Goal: Task Accomplishment & Management: Complete application form

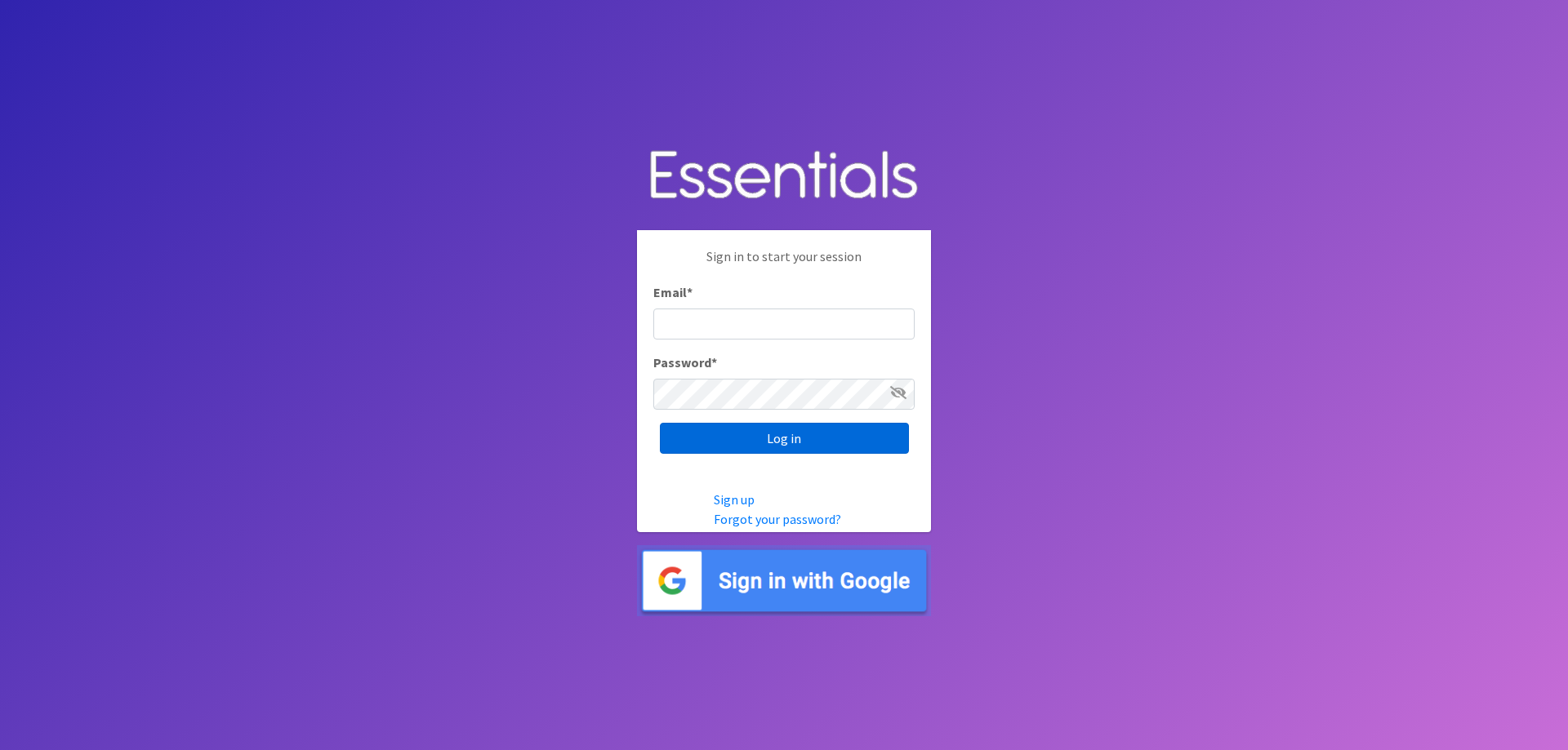
type input "[EMAIL_ADDRESS][DOMAIN_NAME]"
click at [764, 441] on input "Log in" at bounding box center [784, 438] width 249 height 31
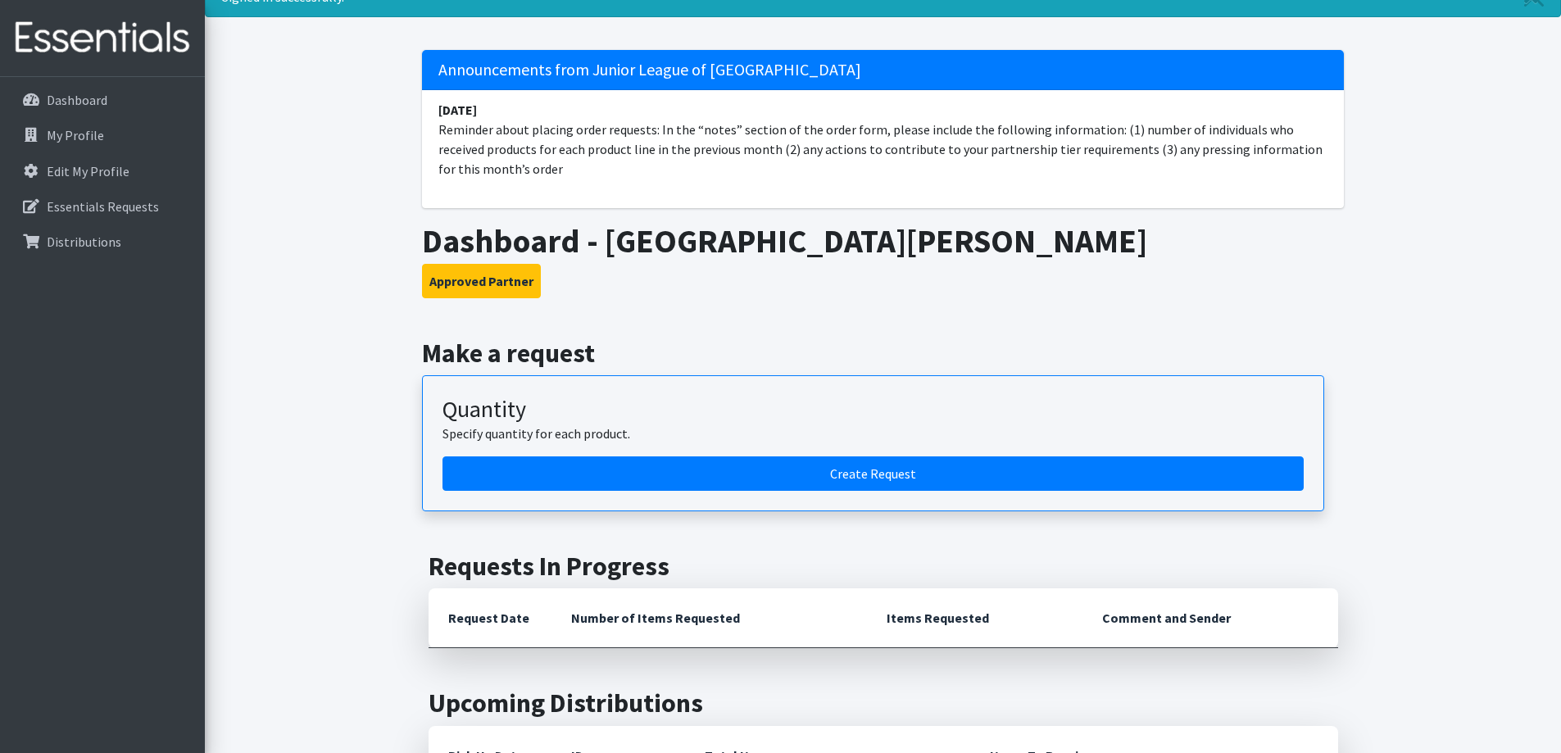
scroll to position [164, 0]
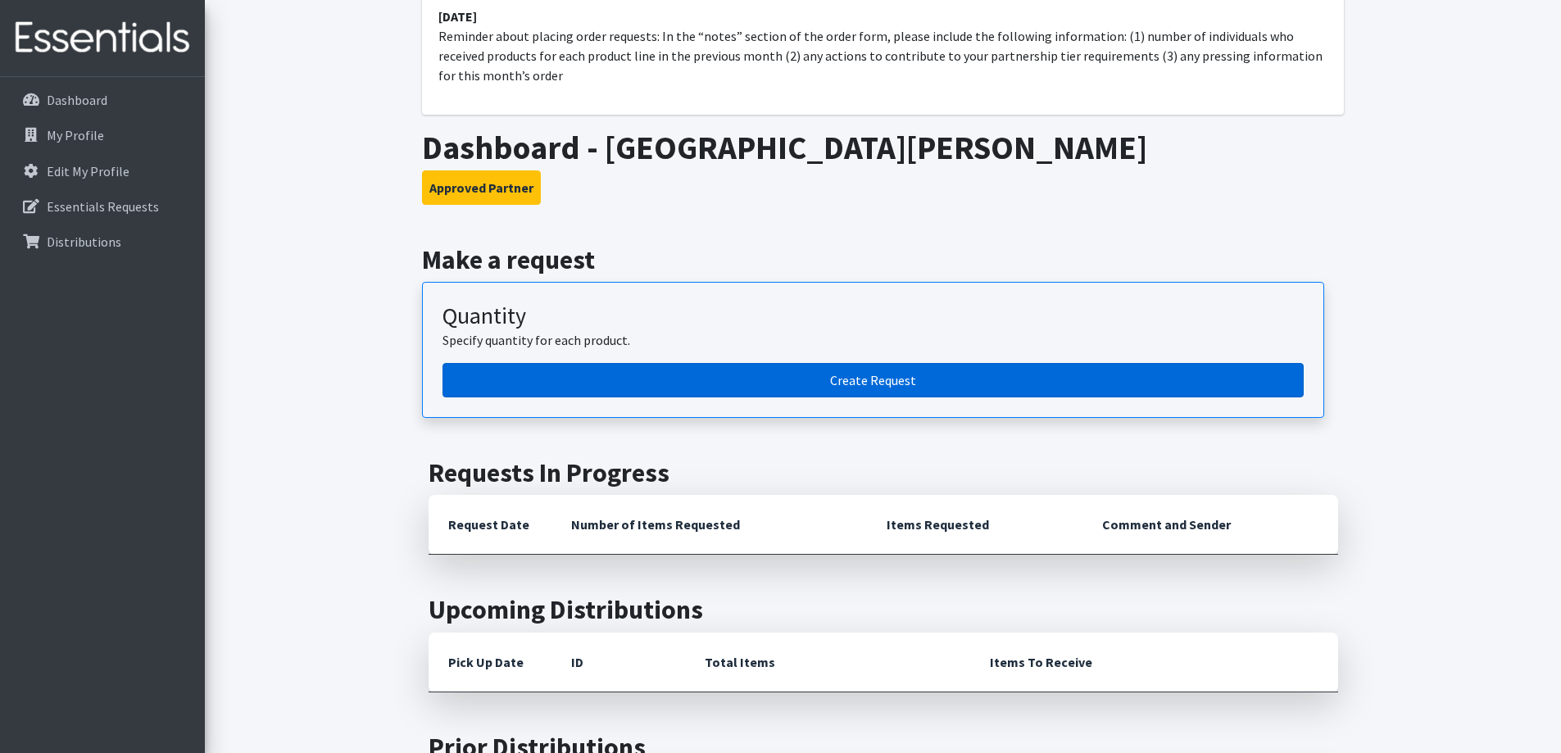
click at [862, 379] on link "Create Request" at bounding box center [873, 380] width 861 height 34
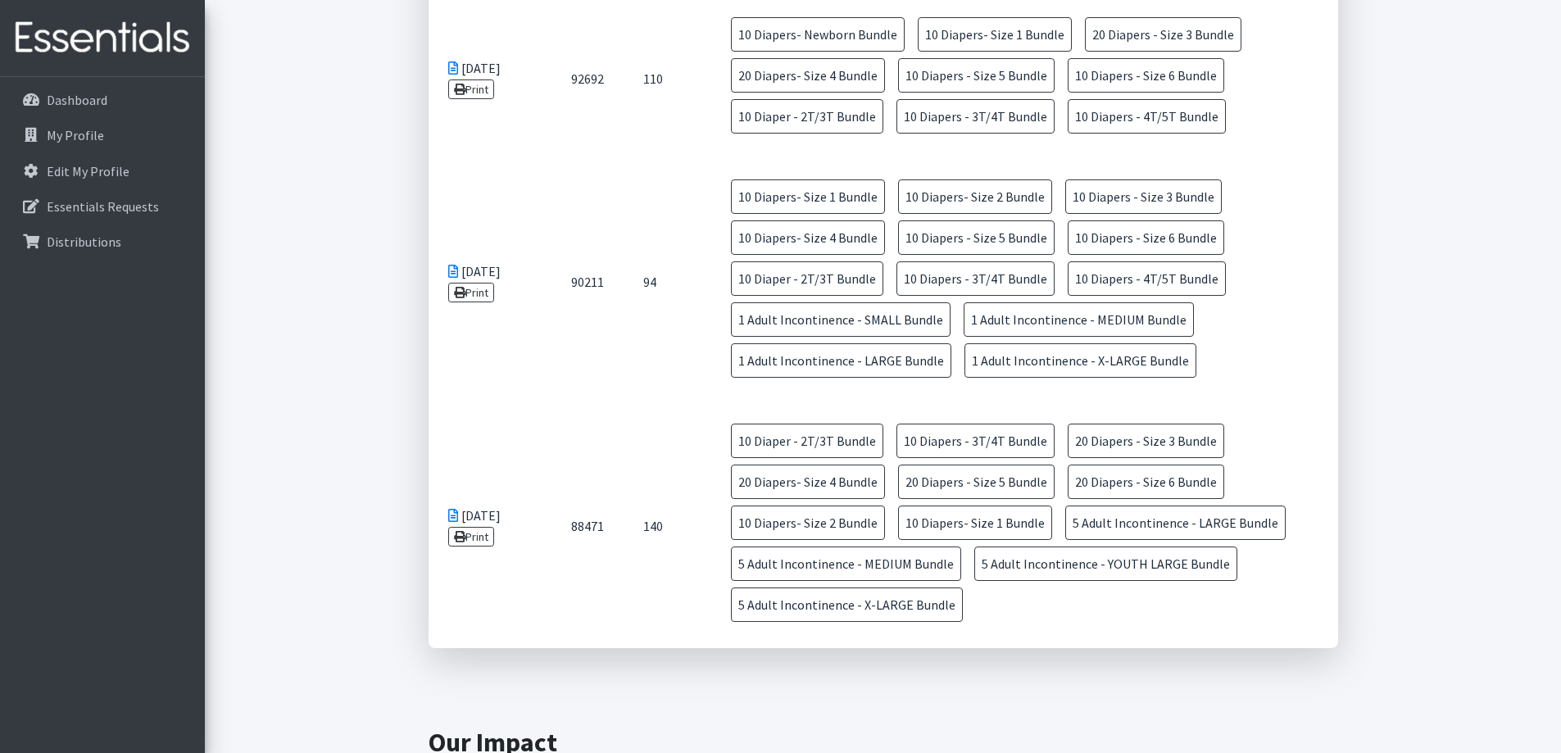
scroll to position [1311, 0]
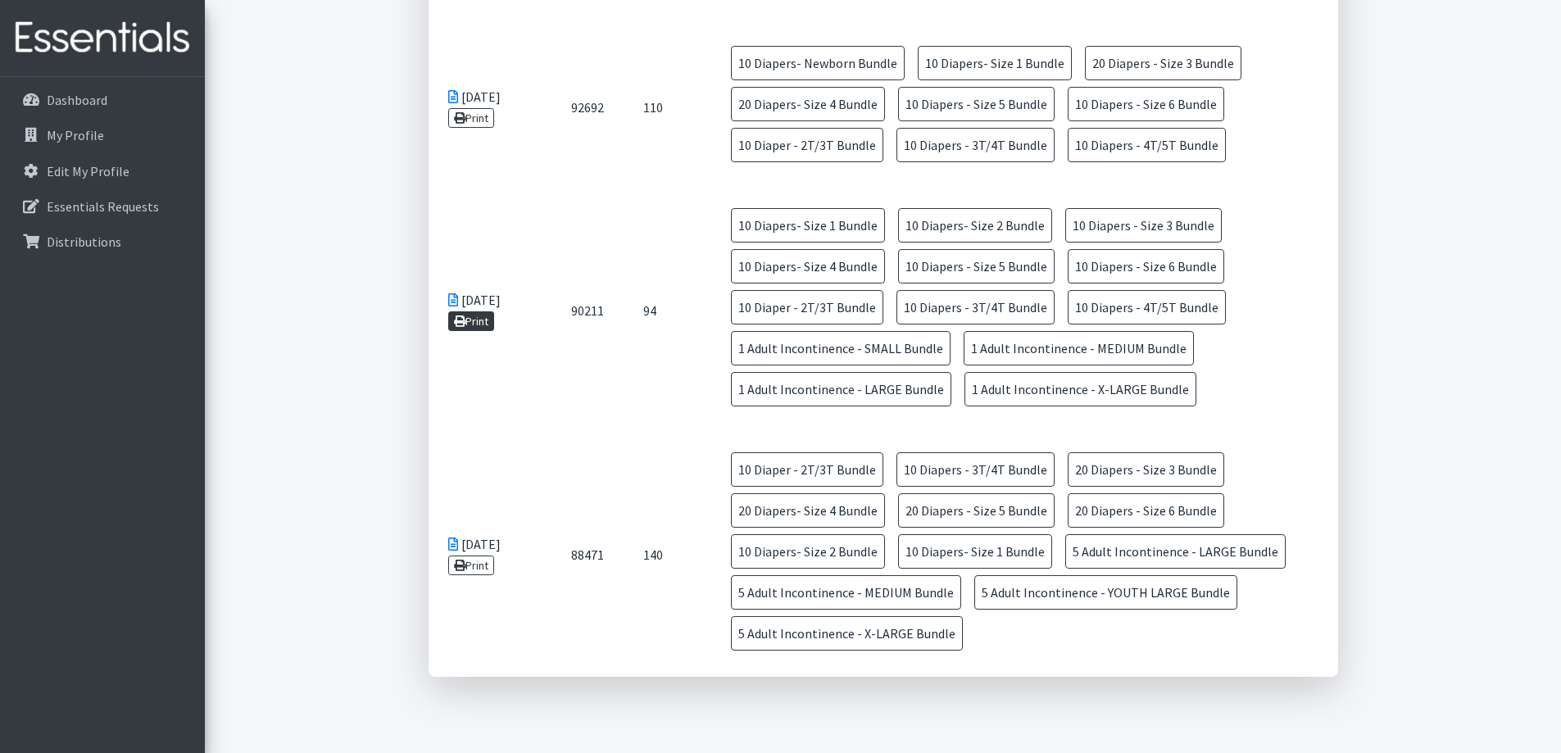
click at [475, 318] on link "Print" at bounding box center [471, 321] width 47 height 20
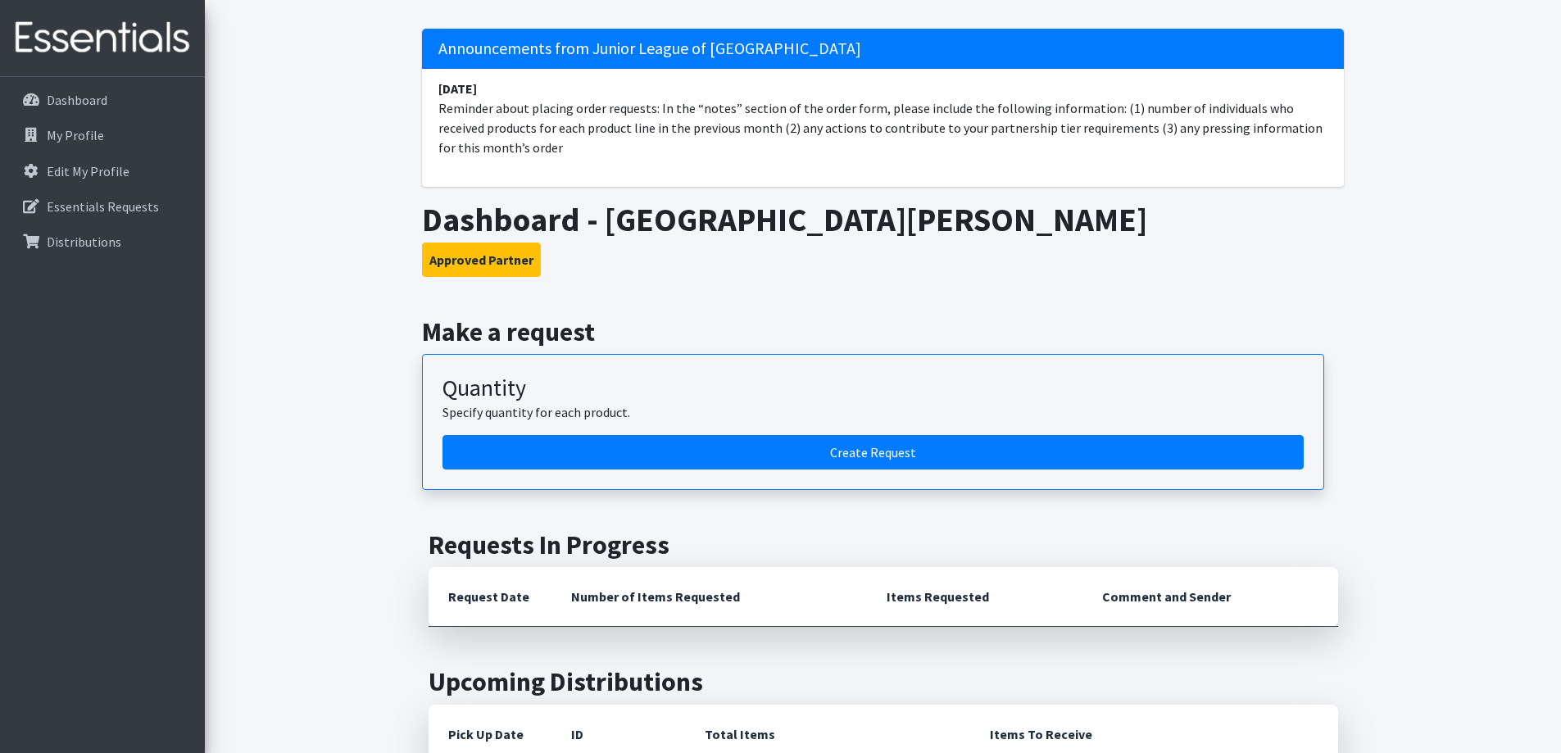
scroll to position [82, 0]
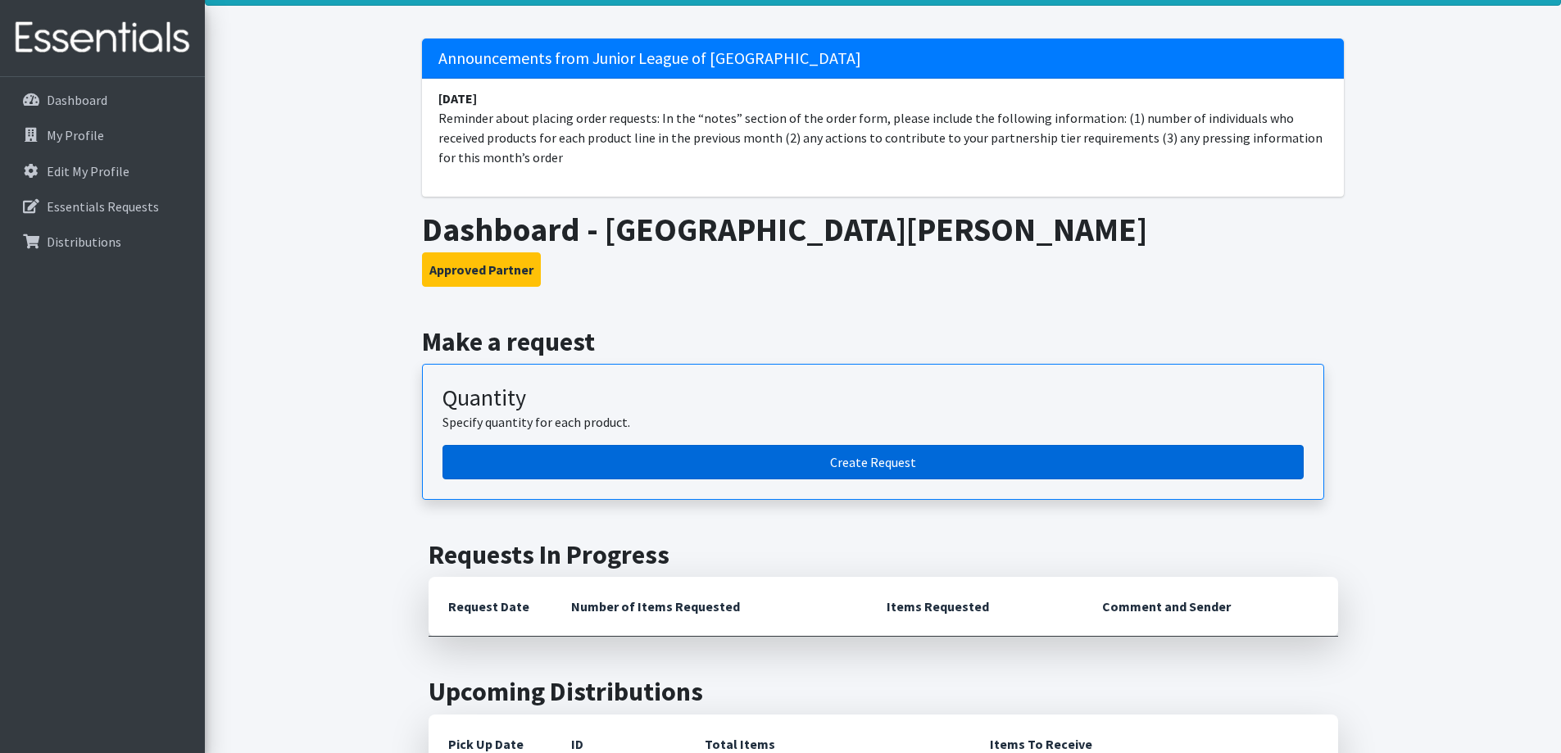
click at [877, 464] on link "Create Request" at bounding box center [873, 462] width 861 height 34
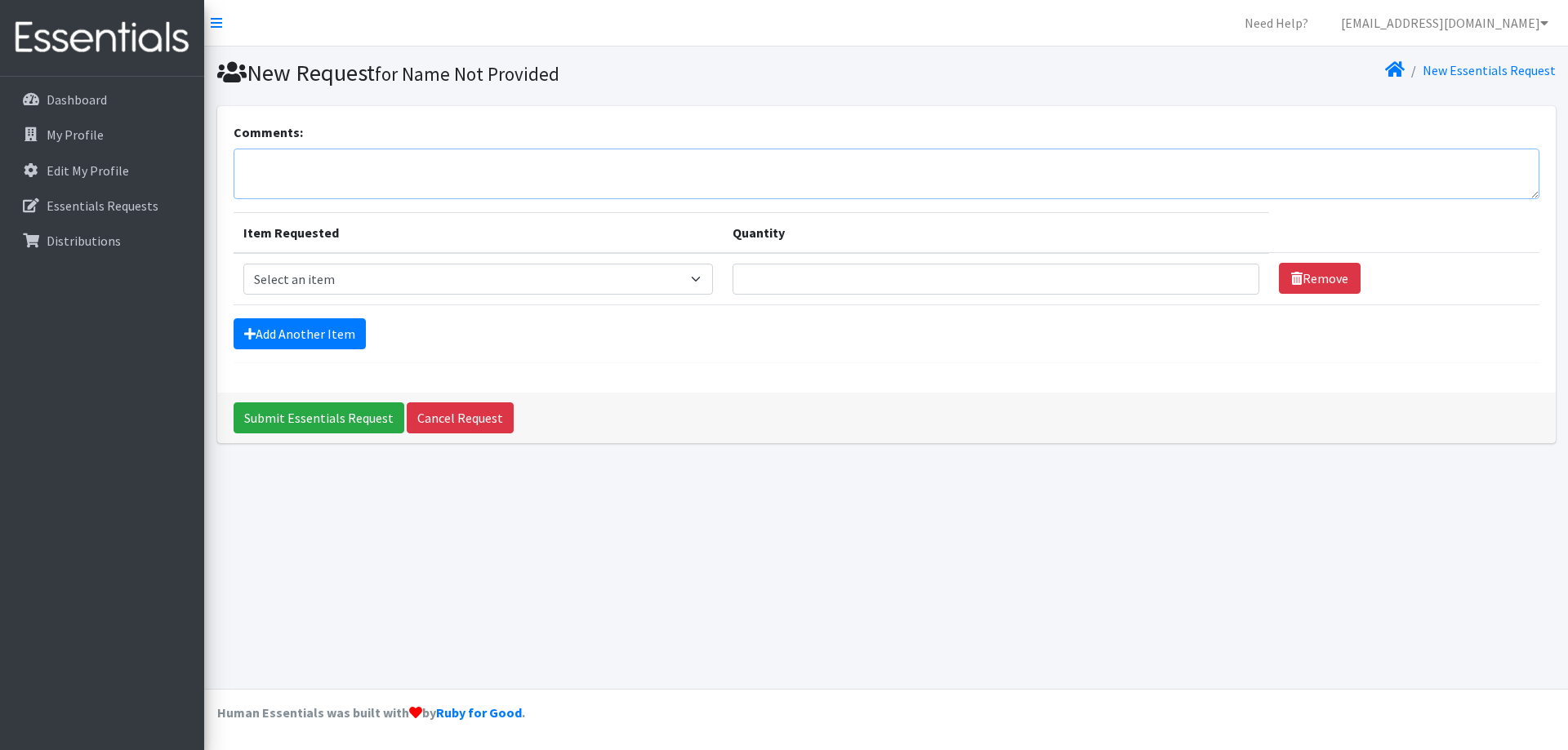
click at [446, 168] on textarea "Comments:" at bounding box center [886, 173] width 1306 height 51
paste textarea "Adult pull-up - S,M,L,XL,XXL (10 for each) baby wipes and bed pads"
type textarea "Adult pull-up - S,M,L,XL,XXL (10 for each) baby wipes and bed pads"
drag, startPoint x: 352, startPoint y: 267, endPoint x: 362, endPoint y: 258, distance: 13.5
click at [352, 267] on select "Select an item Diaper - 2T/3T Bundle Diapers - 3T/4T Bundle Diapers - 4T/5T Bun…" at bounding box center [478, 279] width 470 height 31
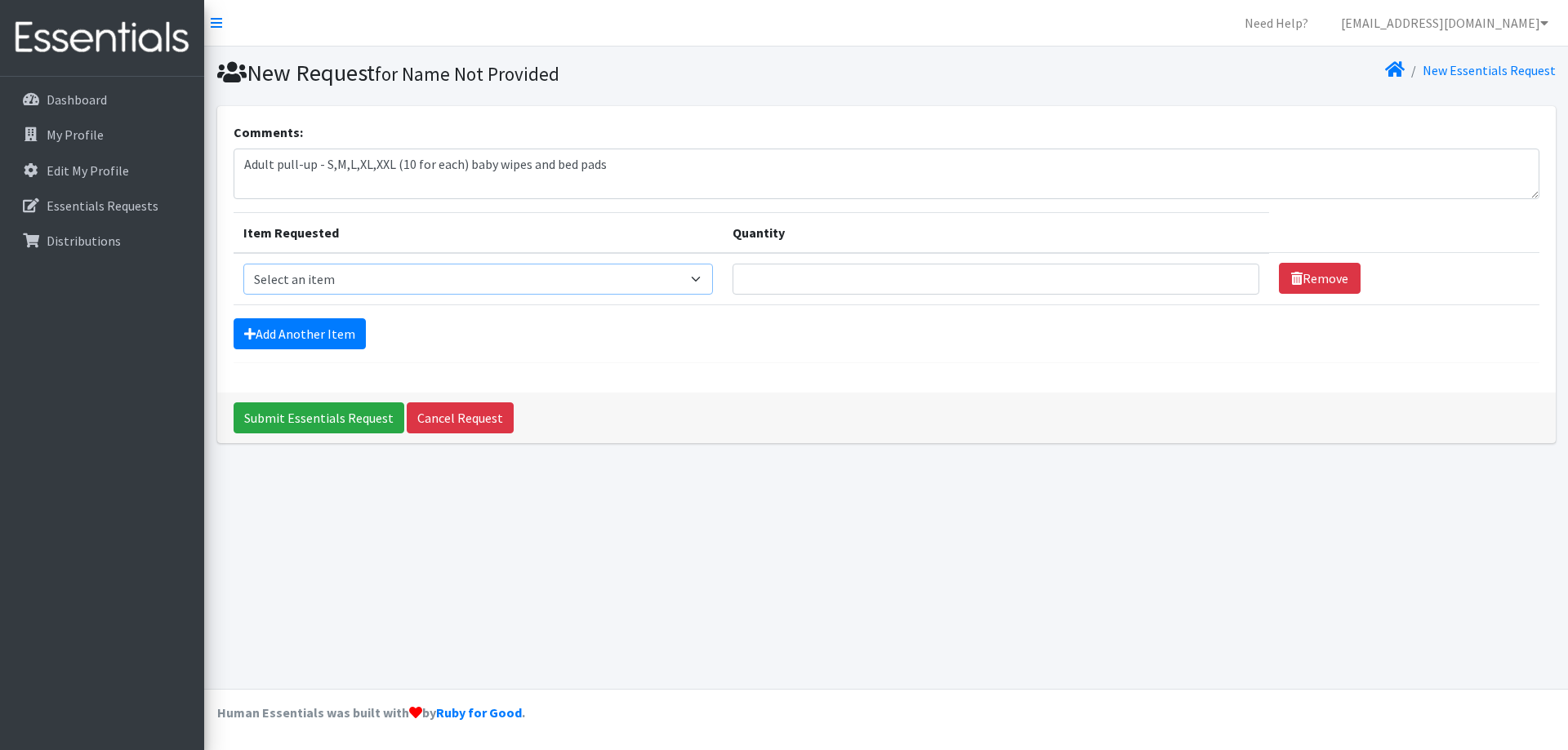
select select "14875"
click at [243, 264] on select "Select an item Diaper - 2T/3T Bundle Diapers - 3T/4T Bundle Diapers - 4T/5T Bun…" at bounding box center [478, 279] width 470 height 31
click at [710, 277] on select "Select an item Diaper - 2T/3T Bundle Diapers - 3T/4T Bundle Diapers - 4T/5T Bun…" at bounding box center [478, 279] width 470 height 31
click at [1011, 288] on input "Quantity" at bounding box center [995, 279] width 527 height 31
type input "1"
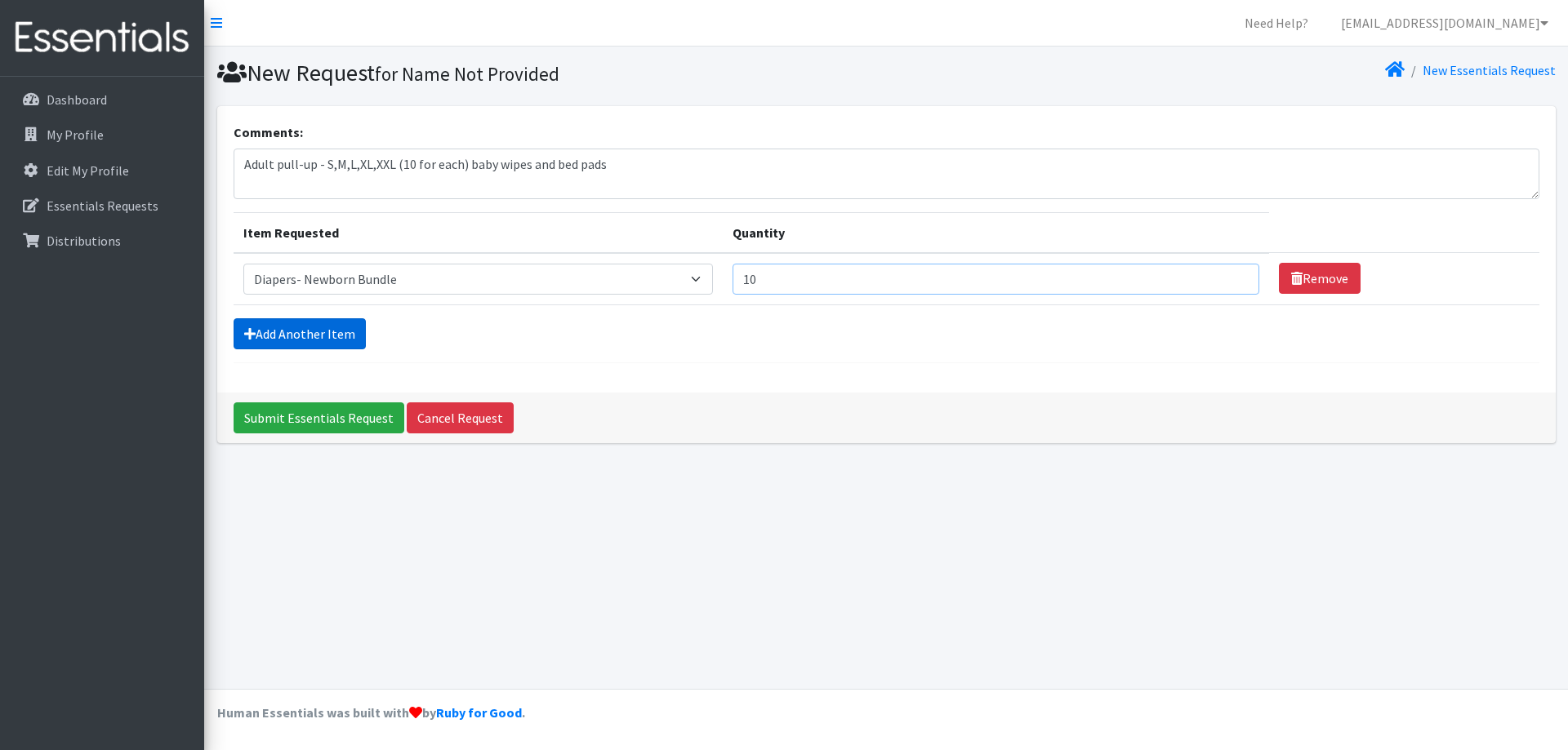
type input "10"
click at [292, 332] on link "Add Another Item" at bounding box center [299, 334] width 132 height 31
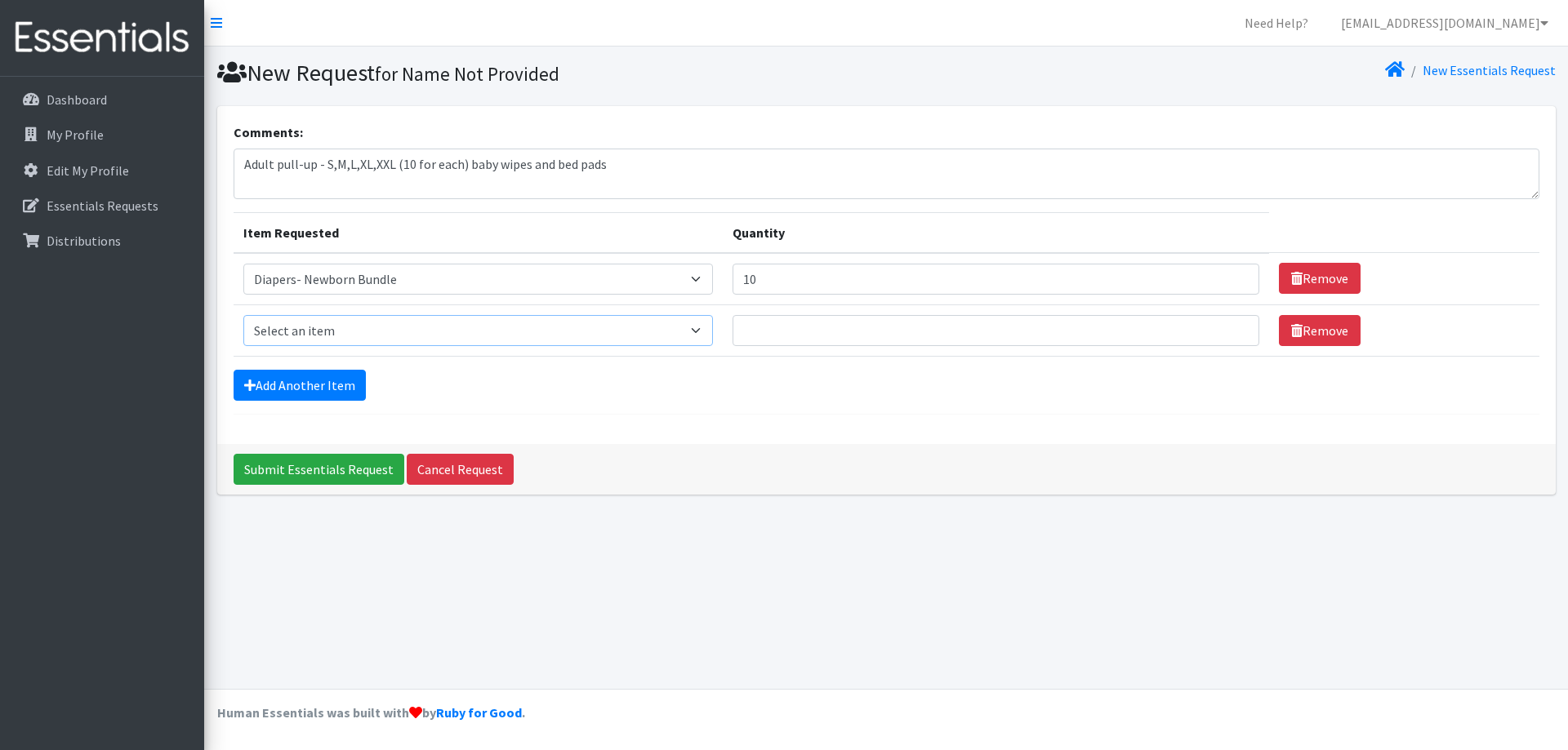
click at [436, 333] on select "Select an item Diaper - 2T/3T Bundle Diapers - 3T/4T Bundle Diapers - 4T/5T Bun…" at bounding box center [478, 330] width 470 height 31
select select "14873"
click at [243, 315] on select "Select an item Diaper - 2T/3T Bundle Diapers - 3T/4T Bundle Diapers - 4T/5T Bun…" at bounding box center [478, 330] width 470 height 31
click at [809, 331] on input "Quantity" at bounding box center [995, 330] width 527 height 31
type input "20"
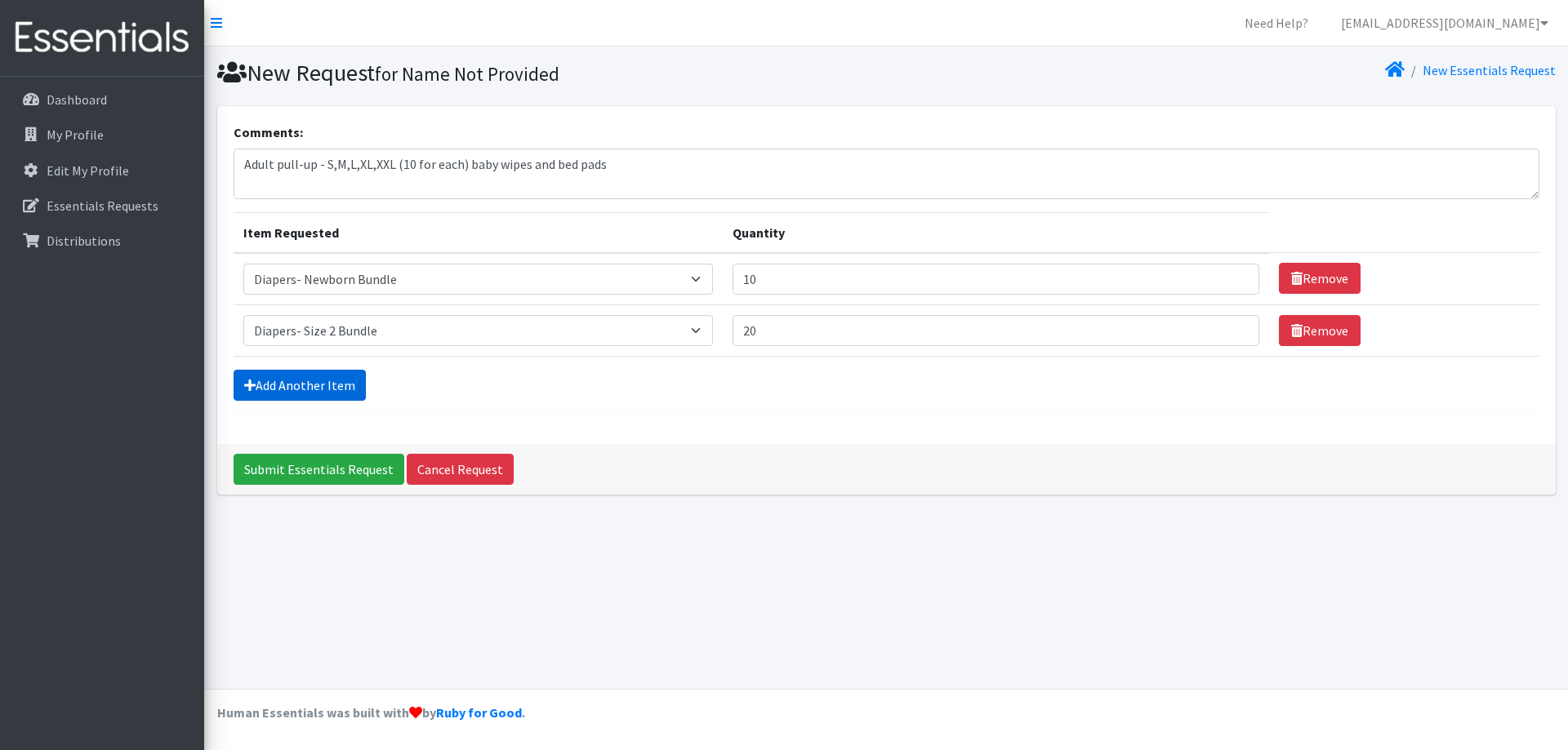
click at [319, 374] on link "Add Another Item" at bounding box center [299, 384] width 132 height 31
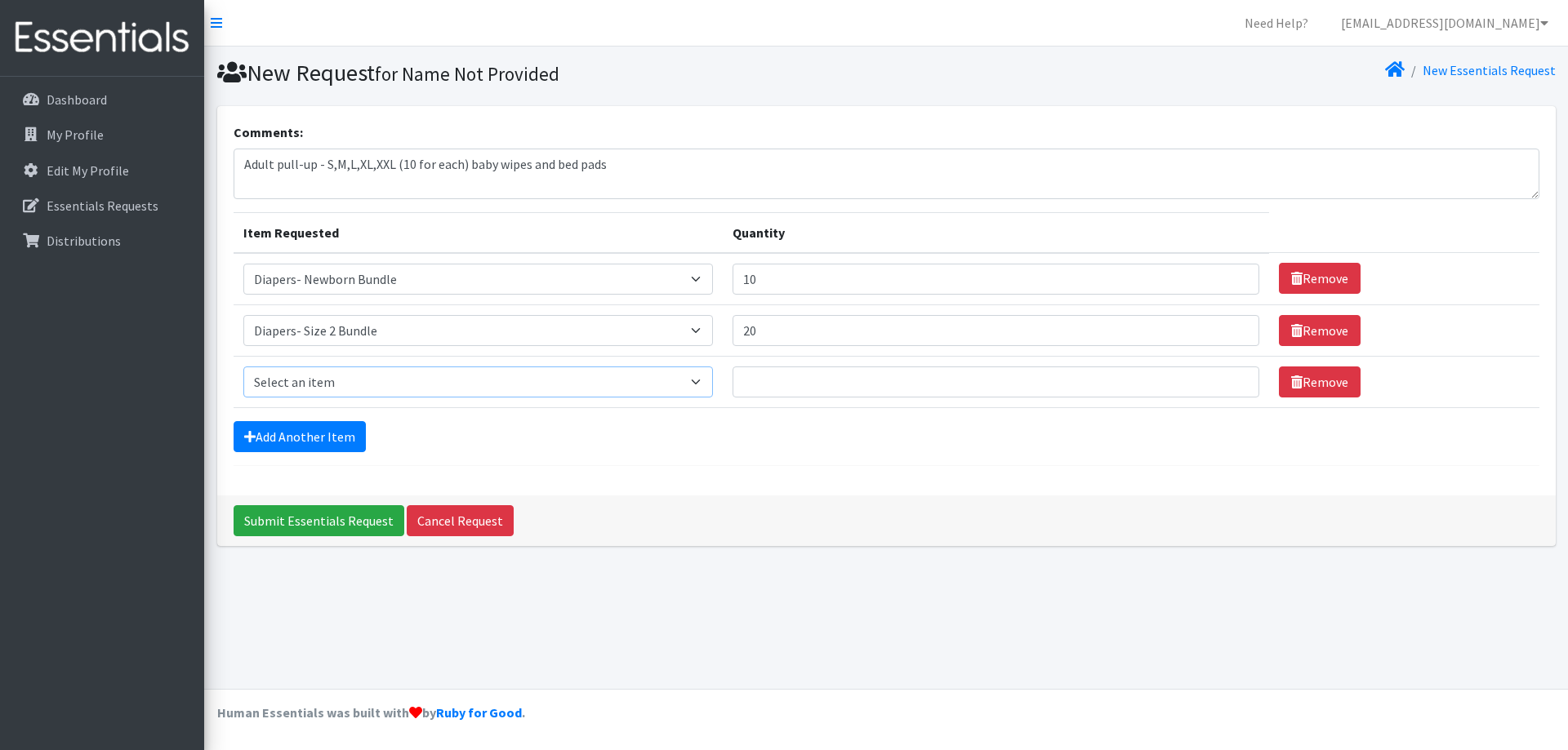
click at [701, 379] on select "Select an item Diaper - 2T/3T Bundle Diapers - 3T/4T Bundle Diapers - 4T/5T Bun…" at bounding box center [478, 381] width 470 height 31
click at [713, 326] on select "Select an item Diaper - 2T/3T Bundle Diapers - 3T/4T Bundle Diapers - 4T/5T Bun…" at bounding box center [478, 330] width 470 height 31
select select "14872"
click at [243, 315] on select "Select an item Diaper - 2T/3T Bundle Diapers - 3T/4T Bundle Diapers - 4T/5T Bun…" at bounding box center [478, 330] width 470 height 31
click at [708, 378] on select "Select an item Diaper - 2T/3T Bundle Diapers - 3T/4T Bundle Diapers - 4T/5T Bun…" at bounding box center [478, 381] width 470 height 31
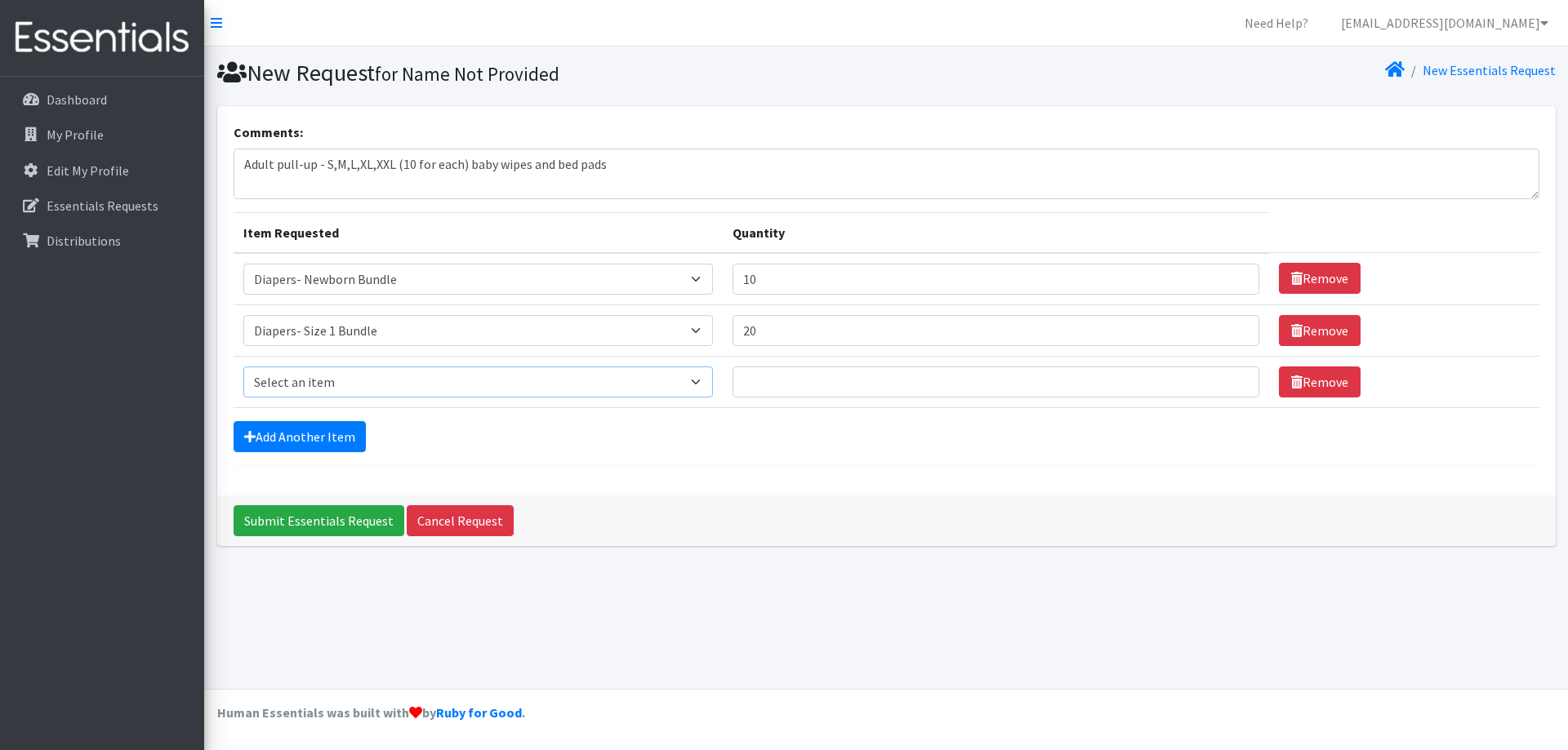
select select "14873"
click at [243, 367] on select "Select an item Diaper - 2T/3T Bundle Diapers - 3T/4T Bundle Diapers - 4T/5T Bun…" at bounding box center [478, 381] width 470 height 31
click at [805, 373] on input "Quantity" at bounding box center [995, 381] width 527 height 31
type input "20"
click at [345, 431] on link "Add Another Item" at bounding box center [299, 436] width 132 height 31
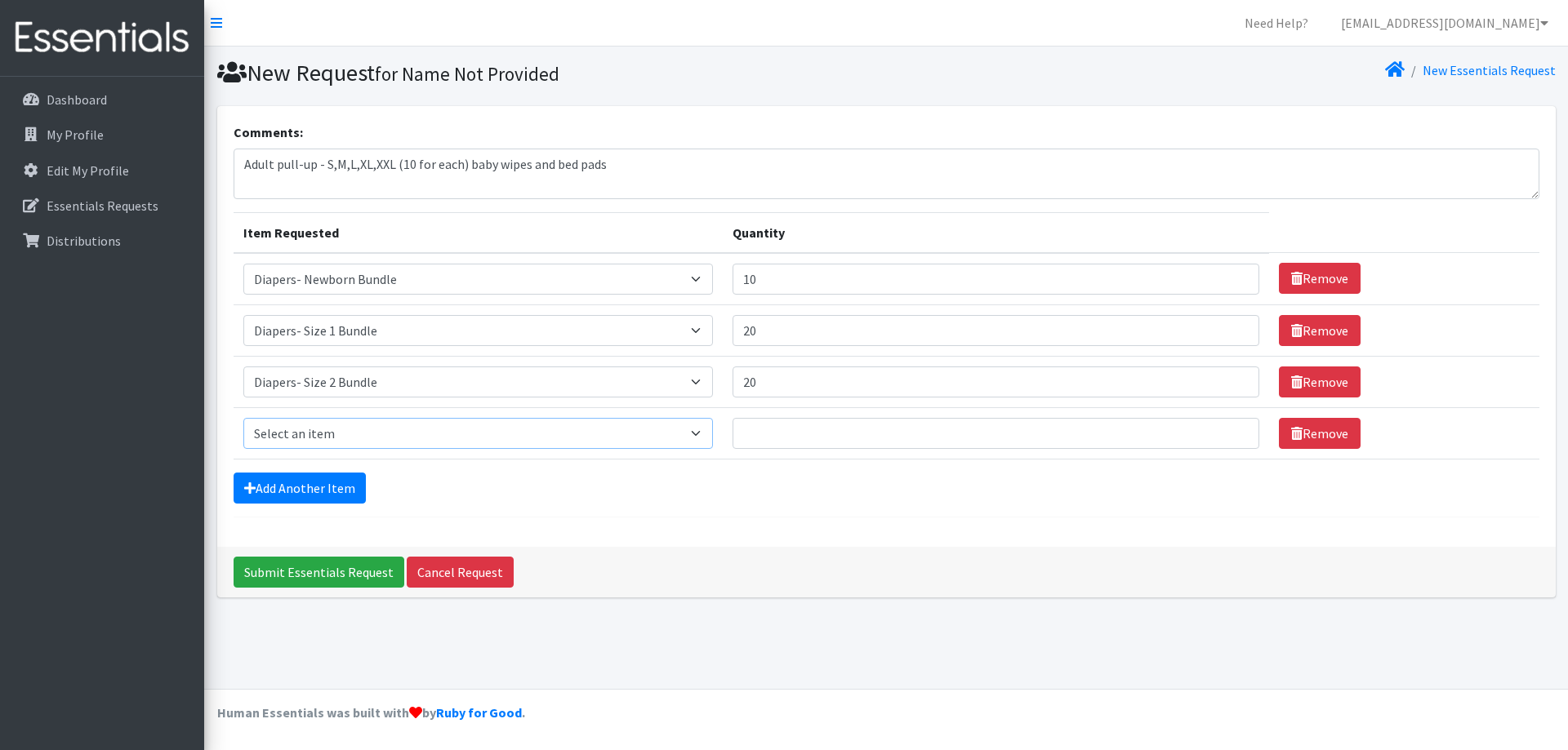
click at [710, 432] on select "Select an item Diaper - 2T/3T Bundle Diapers - 3T/4T Bundle Diapers - 4T/5T Bun…" at bounding box center [478, 433] width 470 height 31
select select "14874"
click at [243, 418] on select "Select an item Diaper - 2T/3T Bundle Diapers - 3T/4T Bundle Diapers - 4T/5T Bun…" at bounding box center [478, 433] width 470 height 31
click at [790, 435] on input "Quantity" at bounding box center [995, 433] width 527 height 31
type input "20"
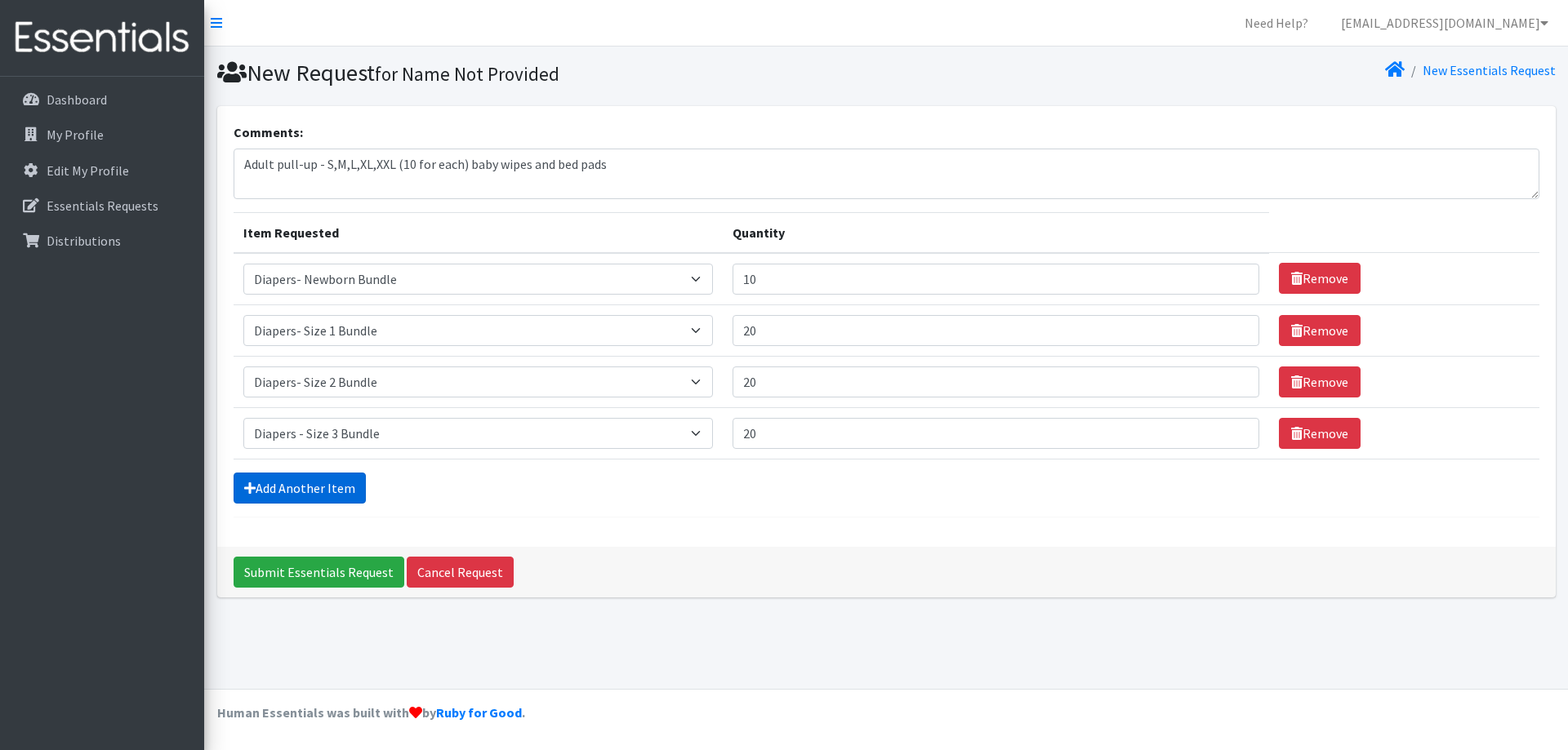
click at [347, 483] on link "Add Another Item" at bounding box center [299, 488] width 132 height 31
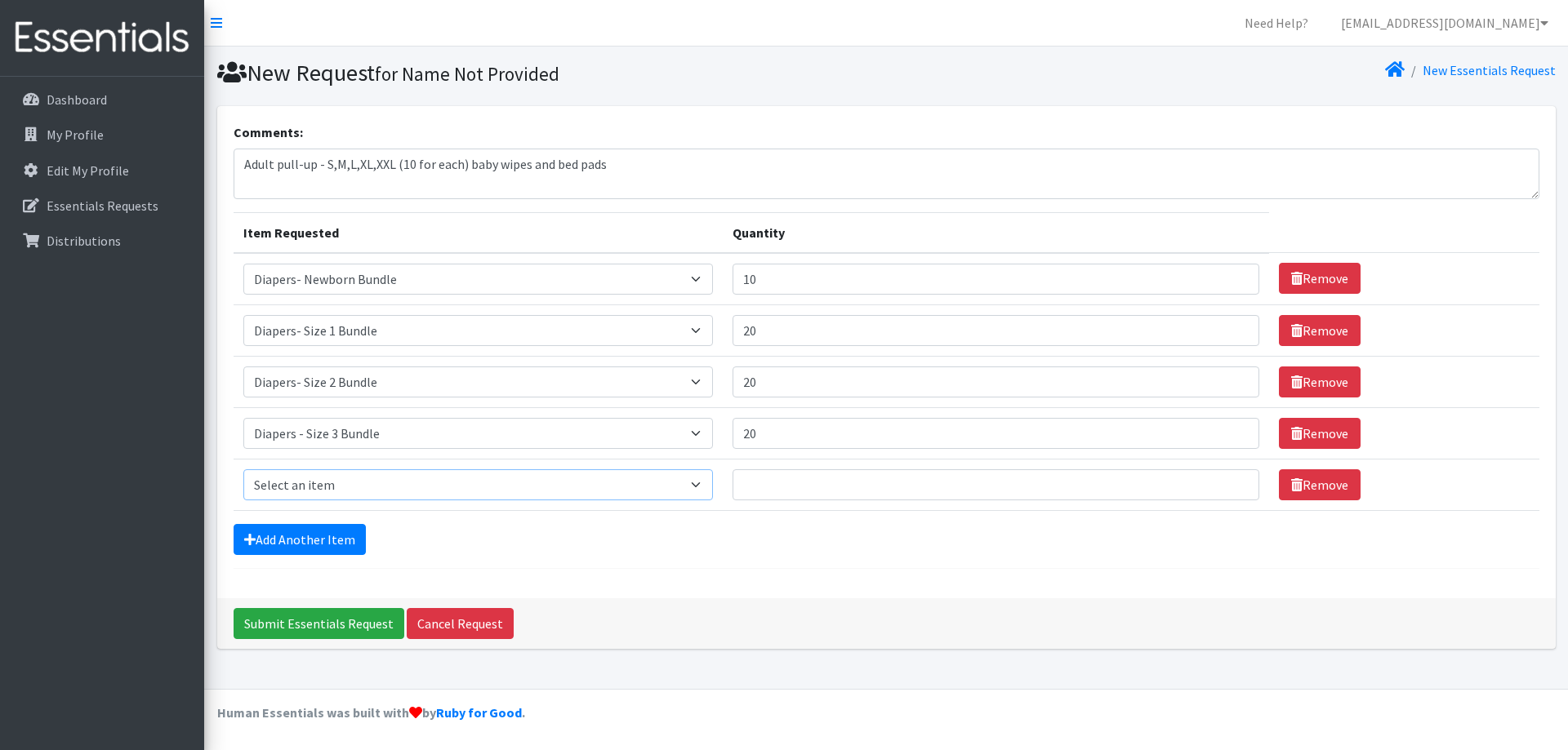
click at [328, 480] on select "Select an item Diaper - 2T/3T Bundle Diapers - 3T/4T Bundle Diapers - 4T/5T Bun…" at bounding box center [478, 484] width 470 height 31
select select "14876"
click at [243, 469] on select "Select an item Diaper - 2T/3T Bundle Diapers - 3T/4T Bundle Diapers - 4T/5T Bun…" at bounding box center [478, 484] width 470 height 31
click at [777, 477] on input "Quantity" at bounding box center [995, 484] width 527 height 31
type input "20"
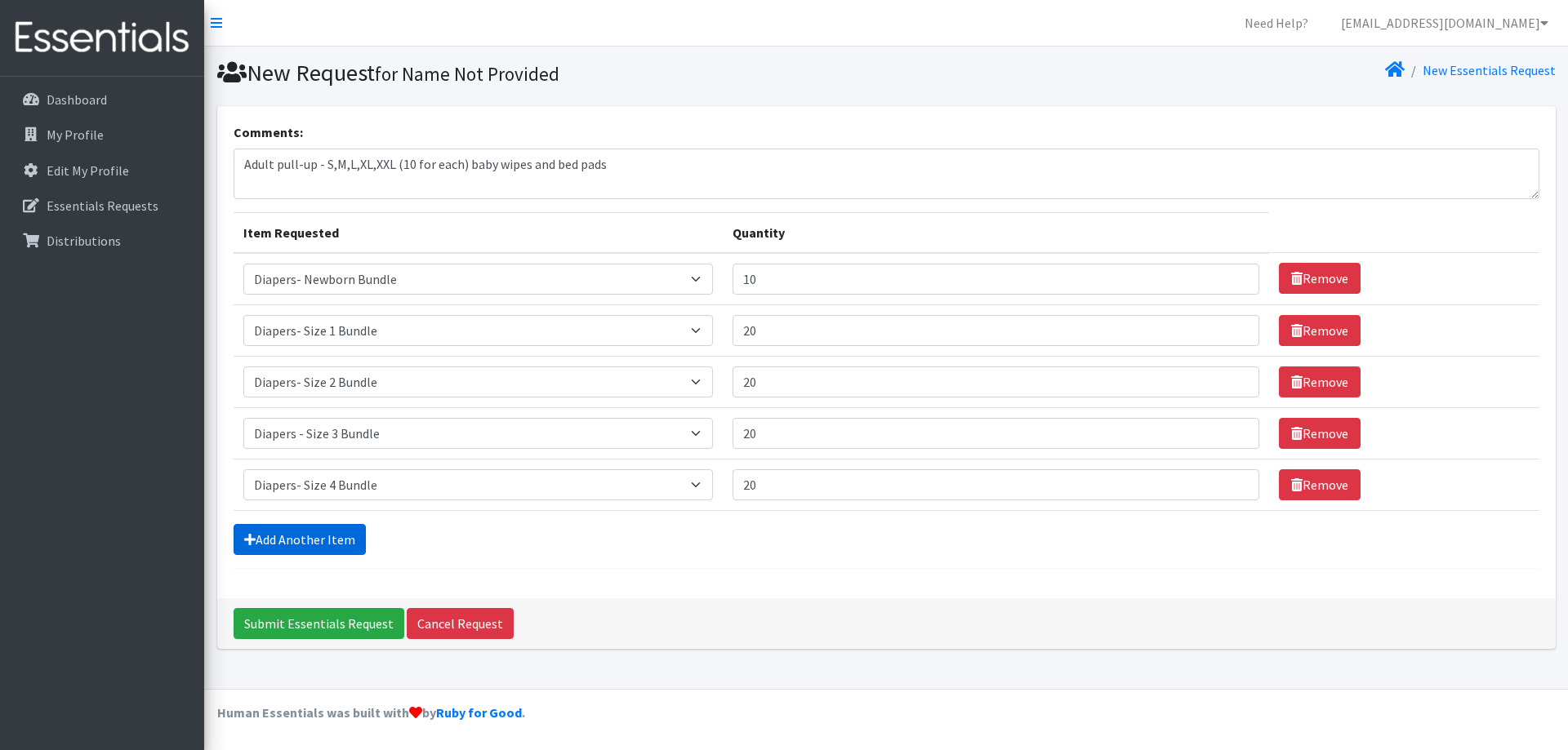
click at [320, 537] on link "Add Another Item" at bounding box center [299, 539] width 132 height 31
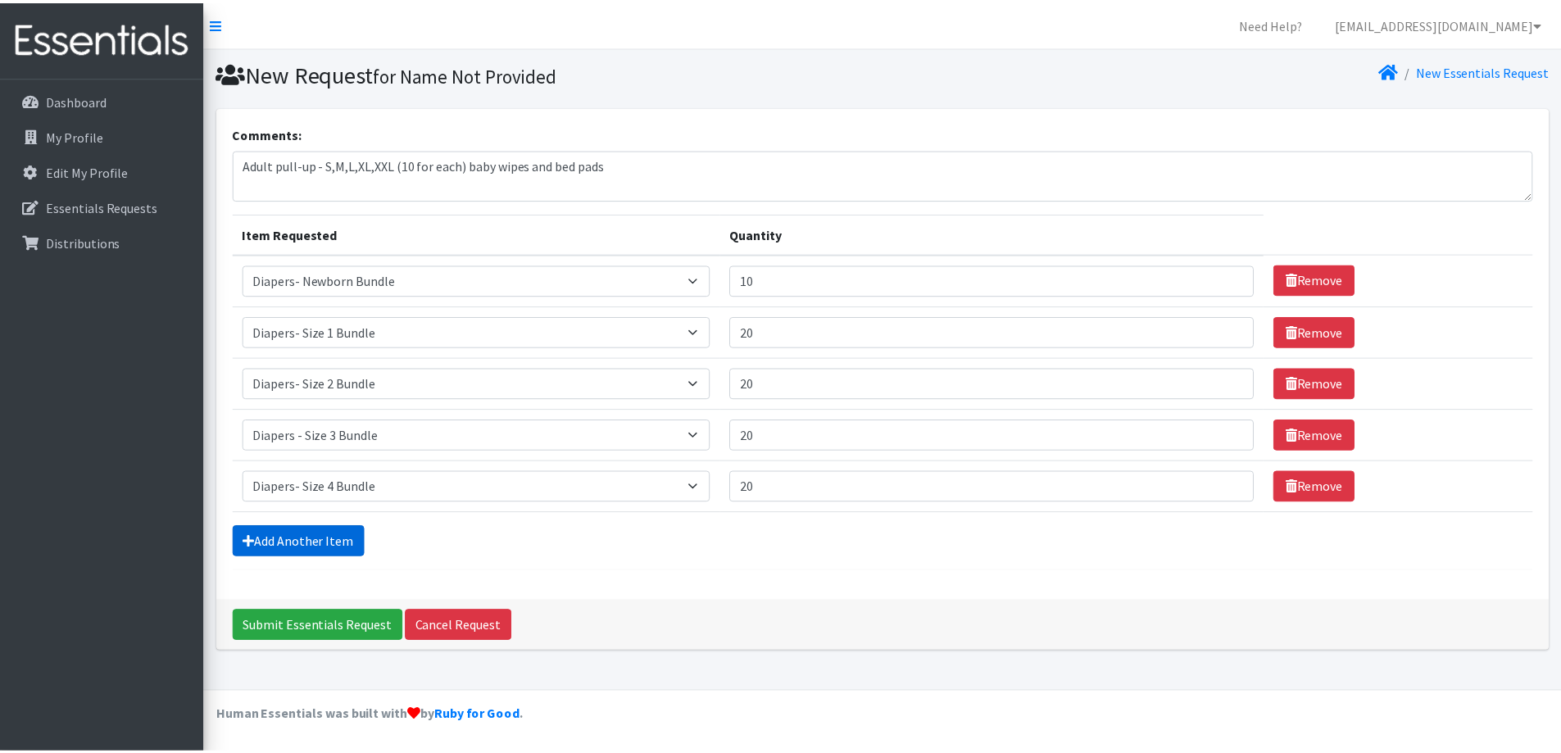
scroll to position [25, 0]
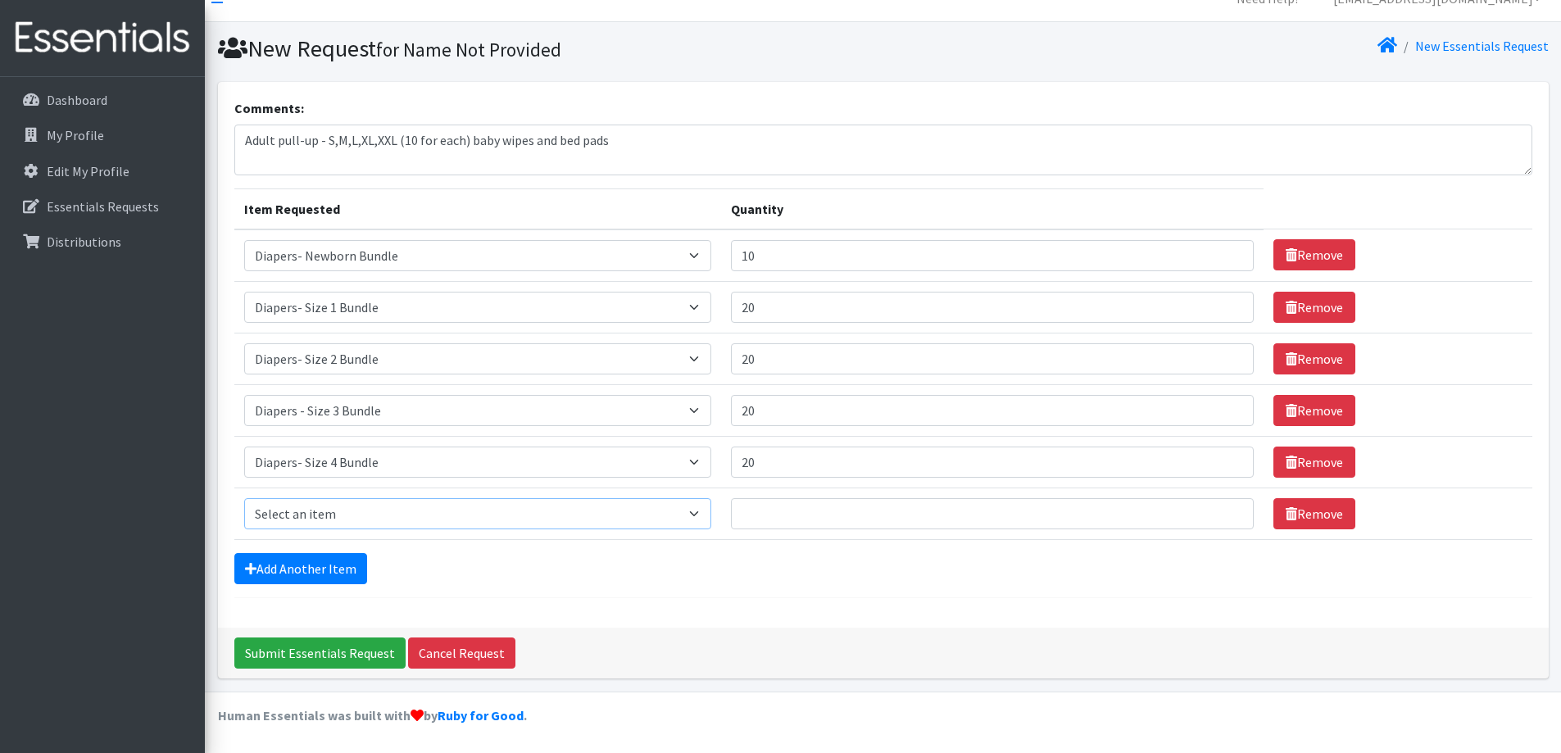
click at [711, 512] on select "Select an item Diaper - 2T/3T Bundle Diapers - 3T/4T Bundle Diapers - 4T/5T Bun…" at bounding box center [477, 513] width 467 height 31
select select "14877"
click at [244, 498] on select "Select an item Diaper - 2T/3T Bundle Diapers - 3T/4T Bundle Diapers - 4T/5T Bun…" at bounding box center [477, 513] width 467 height 31
click at [819, 515] on input "Quantity" at bounding box center [993, 513] width 524 height 31
type input "20"
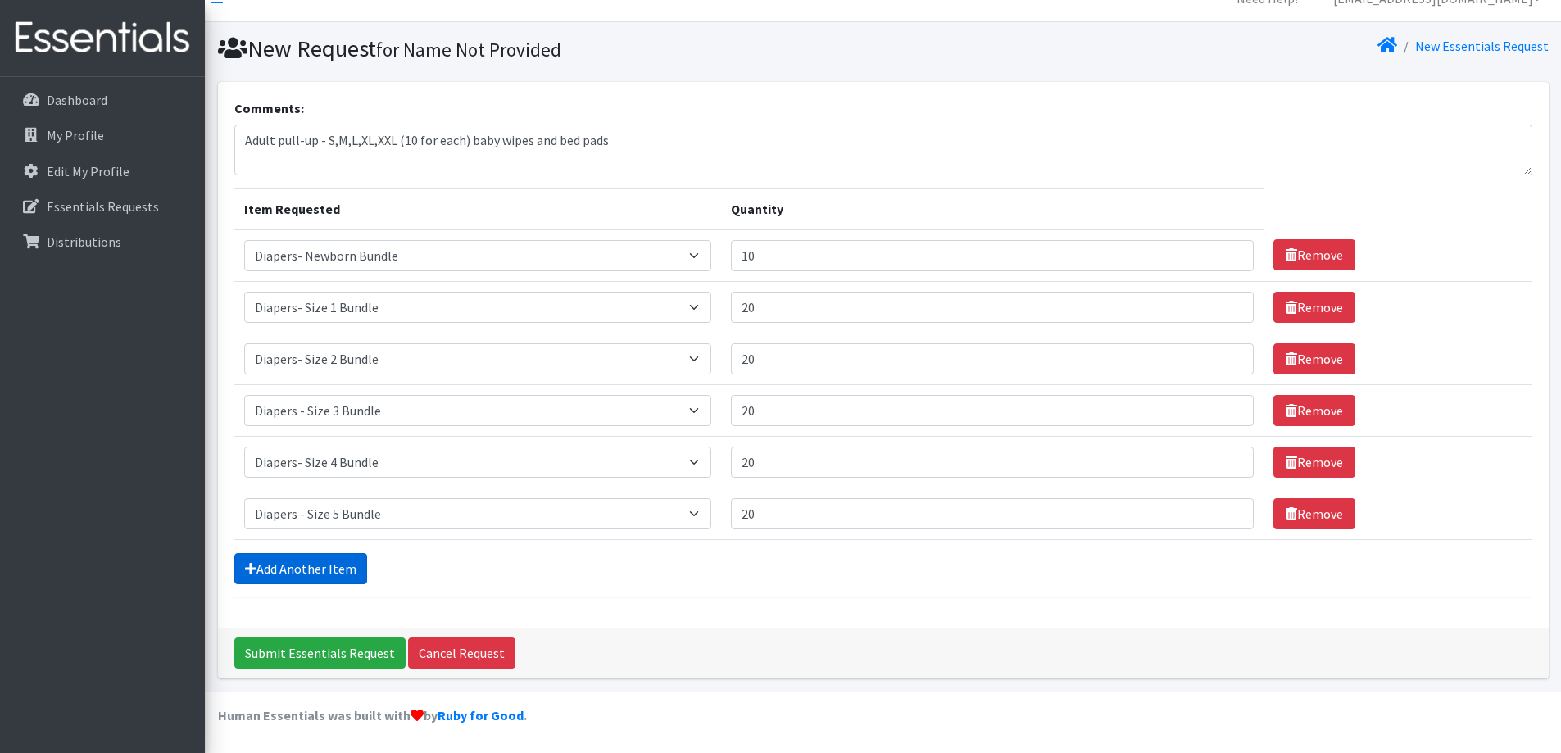
click at [320, 569] on link "Add Another Item" at bounding box center [300, 568] width 133 height 31
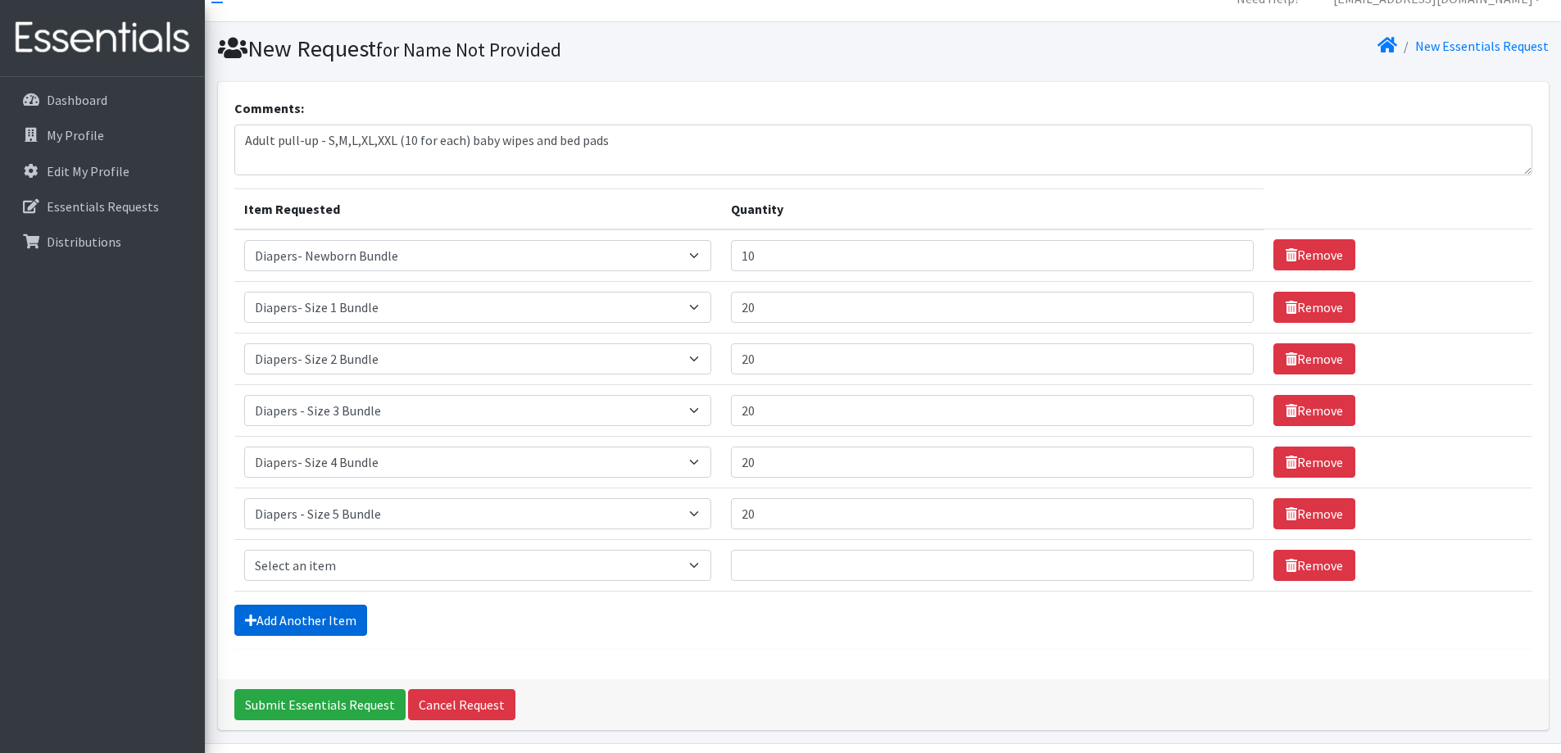
scroll to position [76, 0]
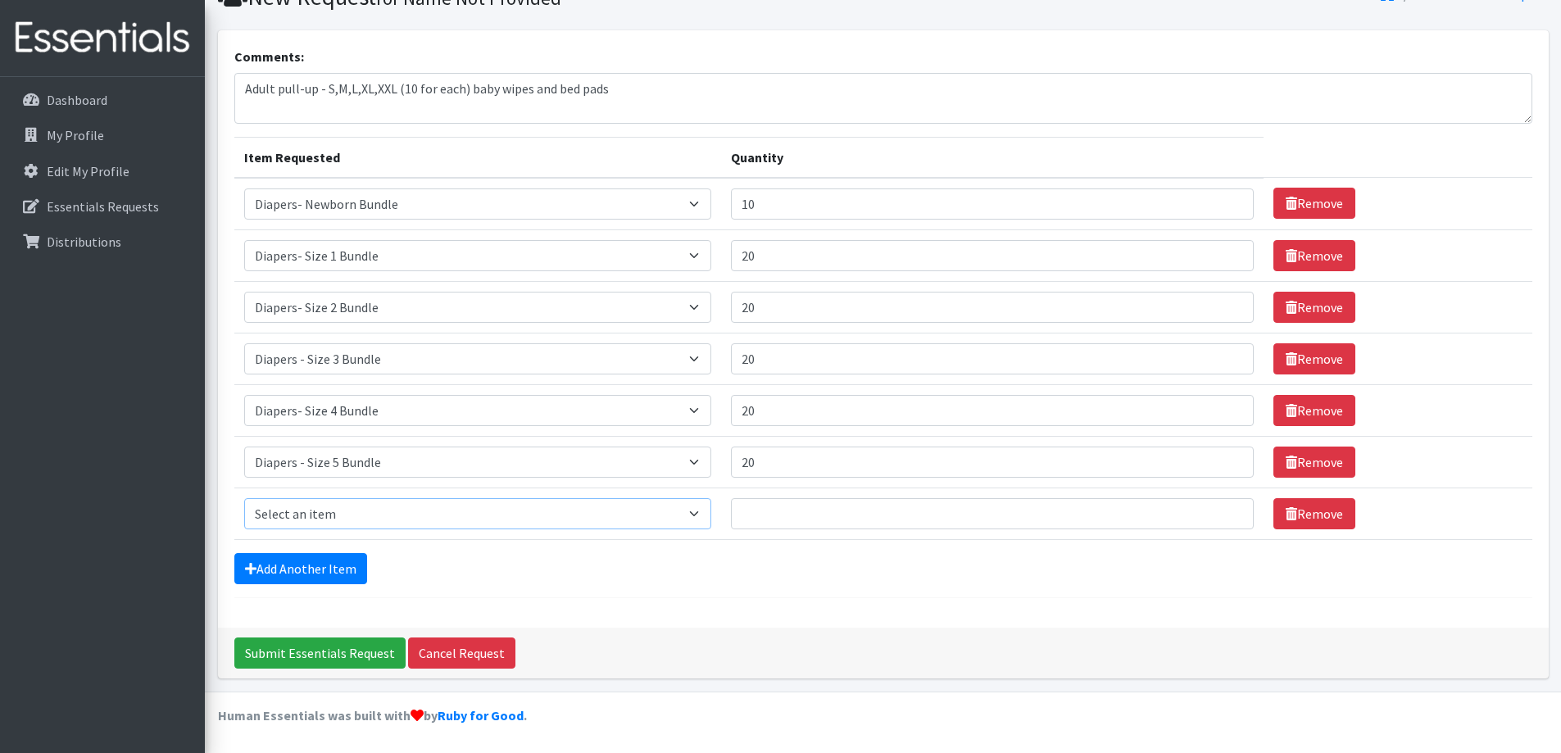
drag, startPoint x: 709, startPoint y: 514, endPoint x: 685, endPoint y: 516, distance: 23.9
click at [709, 513] on select "Select an item Diaper - 2T/3T Bundle Diapers - 3T/4T Bundle Diapers - 4T/5T Bun…" at bounding box center [477, 513] width 467 height 31
select select "14878"
click at [244, 498] on select "Select an item Diaper - 2T/3T Bundle Diapers - 3T/4T Bundle Diapers - 4T/5T Bun…" at bounding box center [477, 513] width 467 height 31
click at [773, 502] on input "Quantity" at bounding box center [993, 513] width 524 height 31
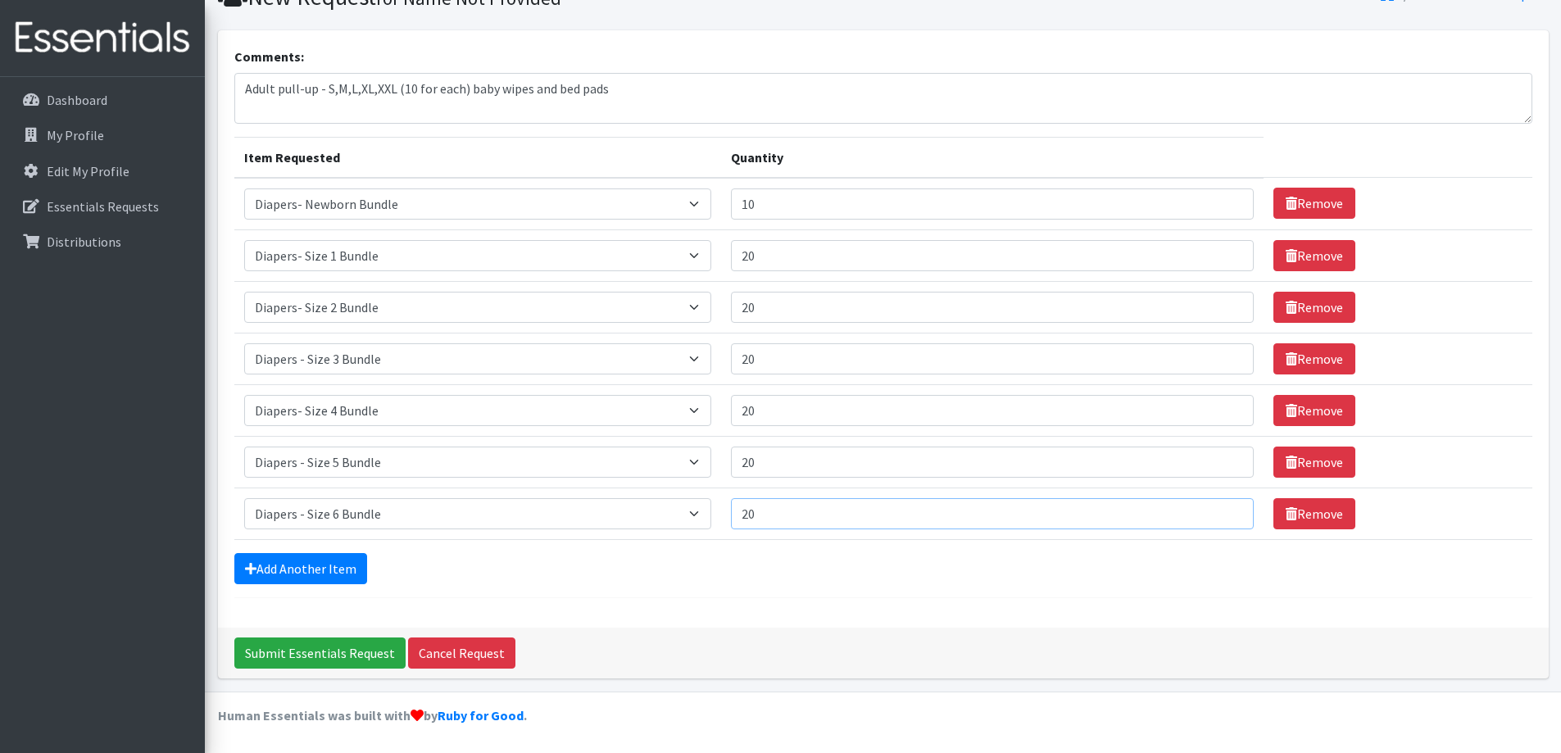
type input "20"
click at [334, 573] on link "Add Another Item" at bounding box center [300, 568] width 133 height 31
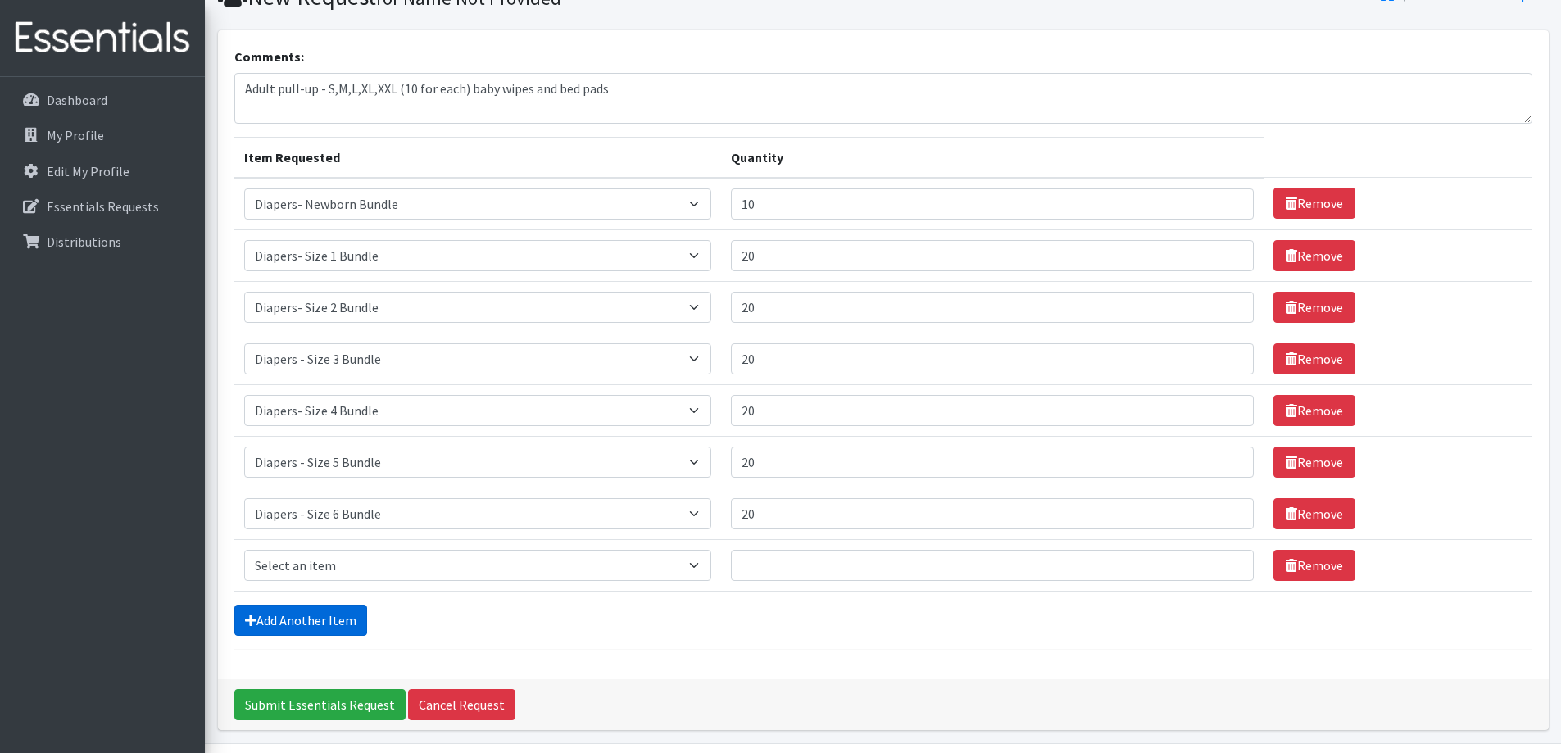
scroll to position [128, 0]
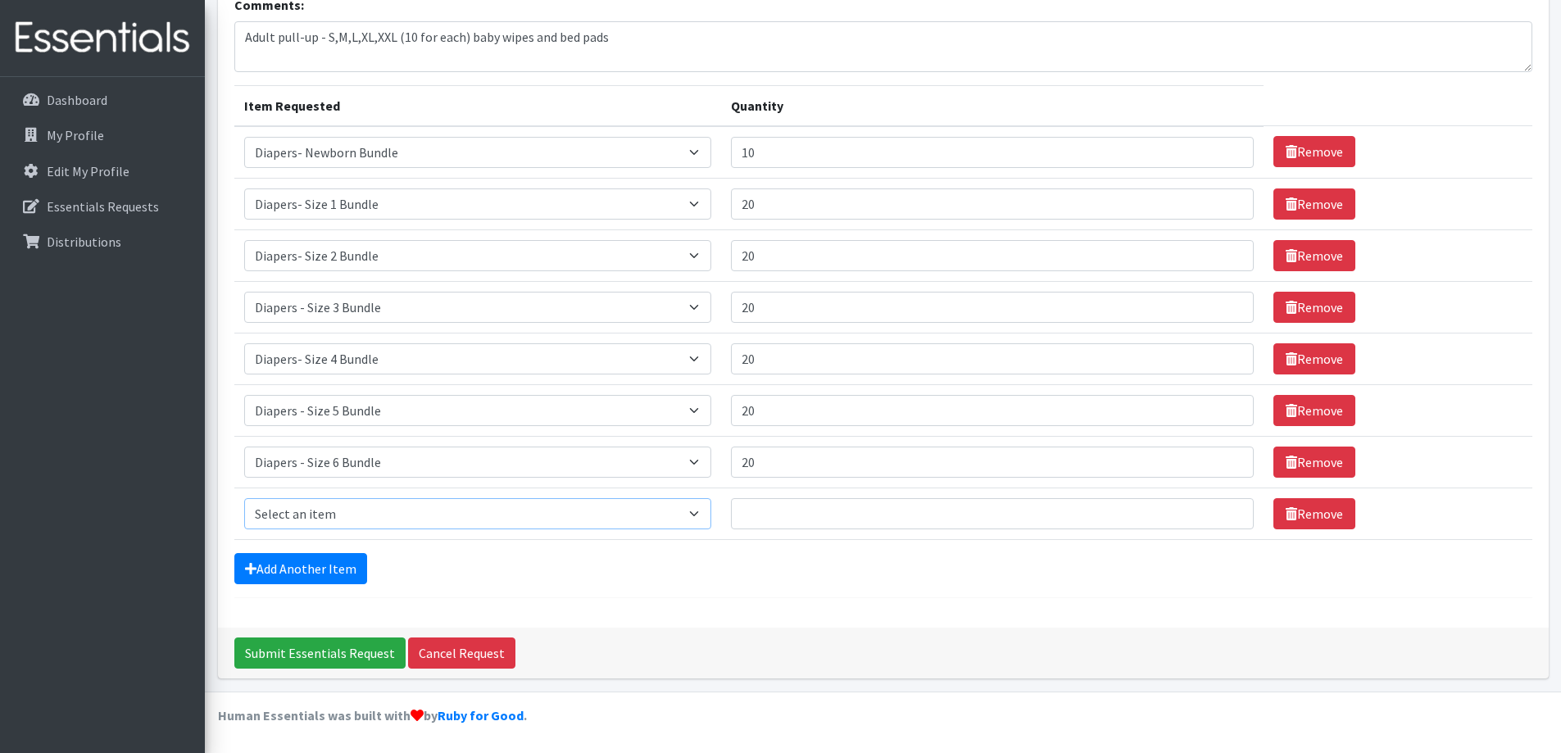
click at [380, 502] on select "Select an item Diaper - 2T/3T Bundle Diapers - 3T/4T Bundle Diapers - 4T/5T Bun…" at bounding box center [477, 513] width 467 height 31
select select "14879"
click at [244, 498] on select "Select an item Diaper - 2T/3T Bundle Diapers - 3T/4T Bundle Diapers - 4T/5T Bun…" at bounding box center [477, 513] width 467 height 31
click at [789, 512] on input "Quantity" at bounding box center [993, 513] width 524 height 31
type input "20"
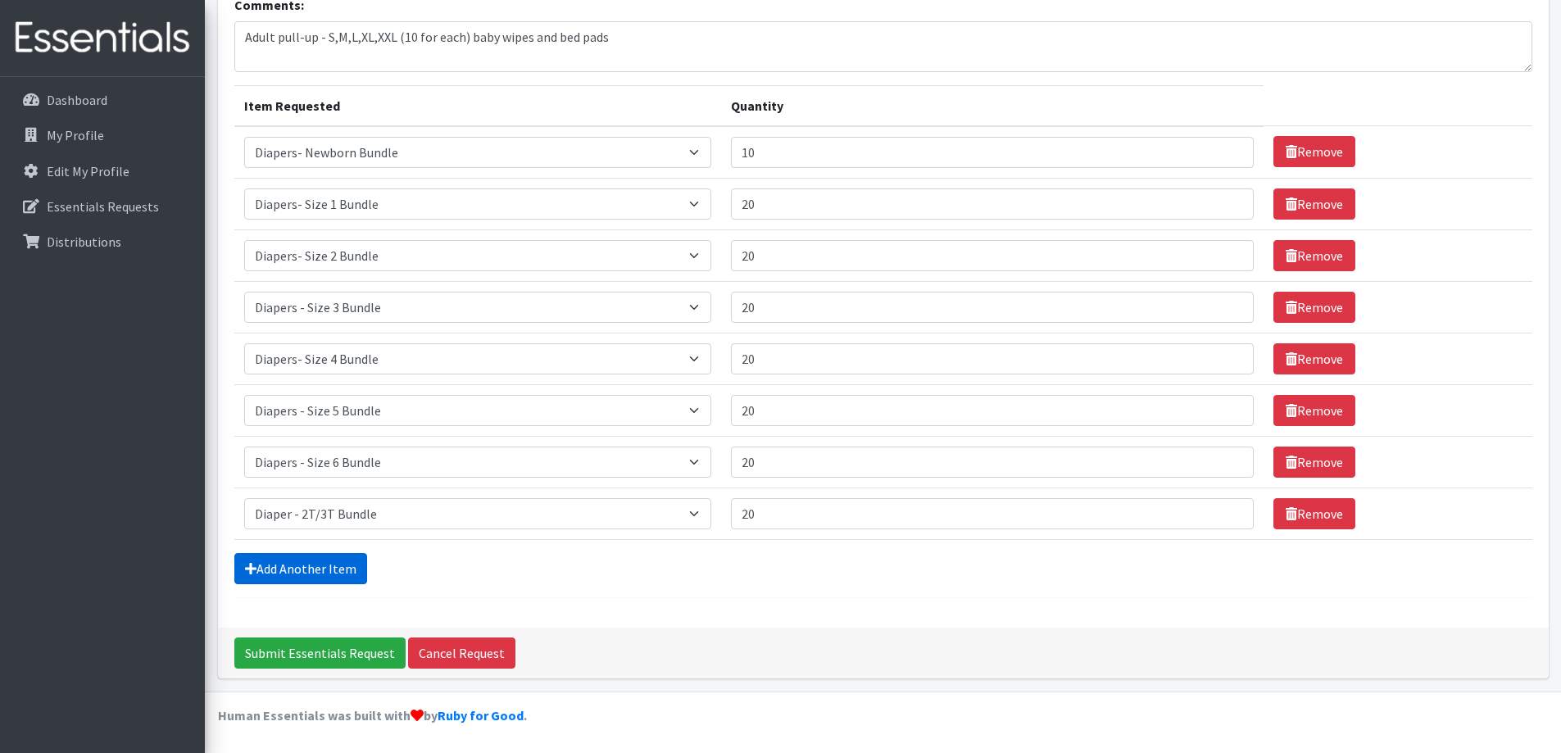
click at [331, 569] on link "Add Another Item" at bounding box center [300, 568] width 133 height 31
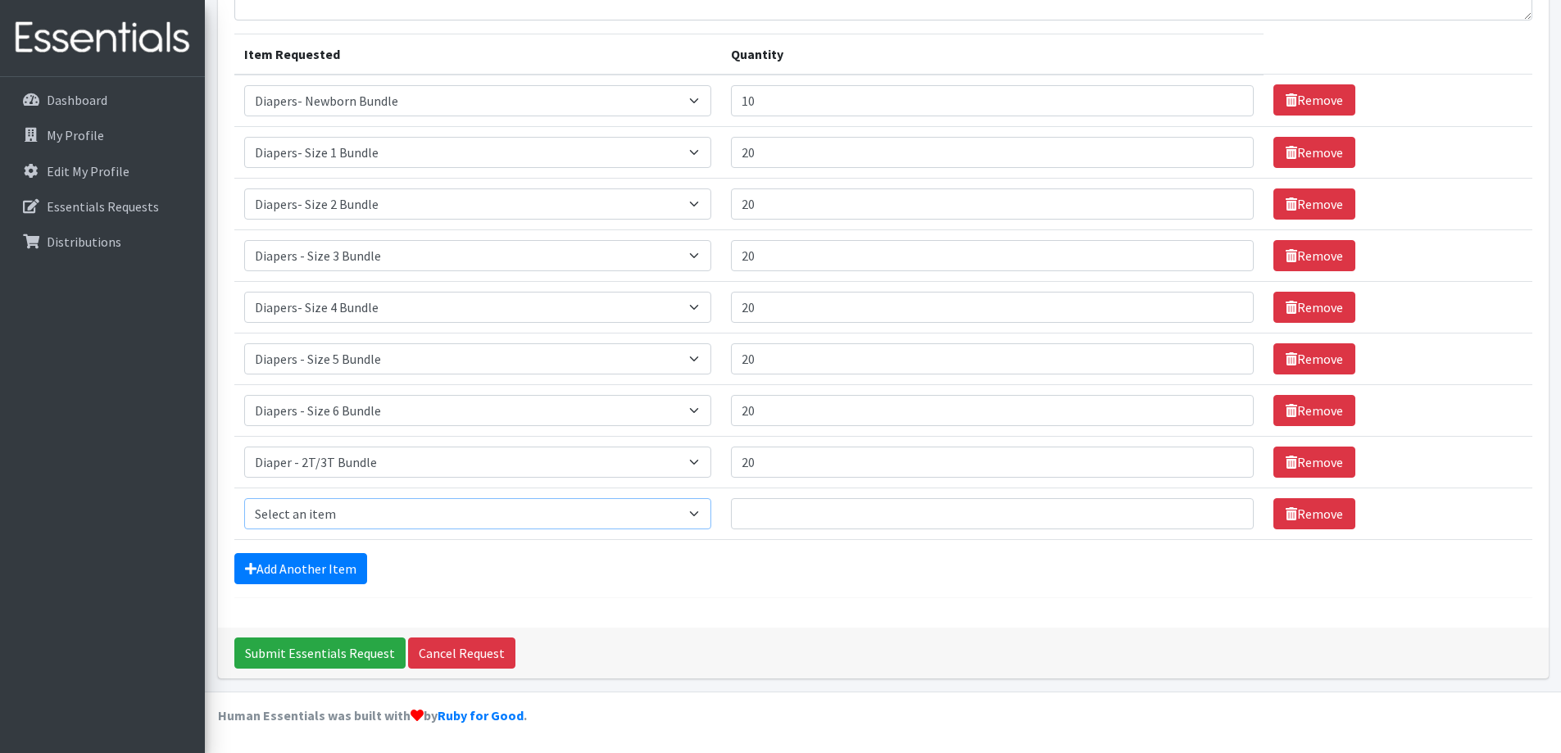
click at [700, 506] on select "Select an item Diaper - 2T/3T Bundle Diapers - 3T/4T Bundle Diapers - 4T/5T Bun…" at bounding box center [477, 513] width 467 height 31
select select "14880"
click at [244, 498] on select "Select an item Diaper - 2T/3T Bundle Diapers - 3T/4T Bundle Diapers - 4T/5T Bun…" at bounding box center [477, 513] width 467 height 31
click at [784, 502] on input "Quantity" at bounding box center [993, 513] width 524 height 31
type input "20"
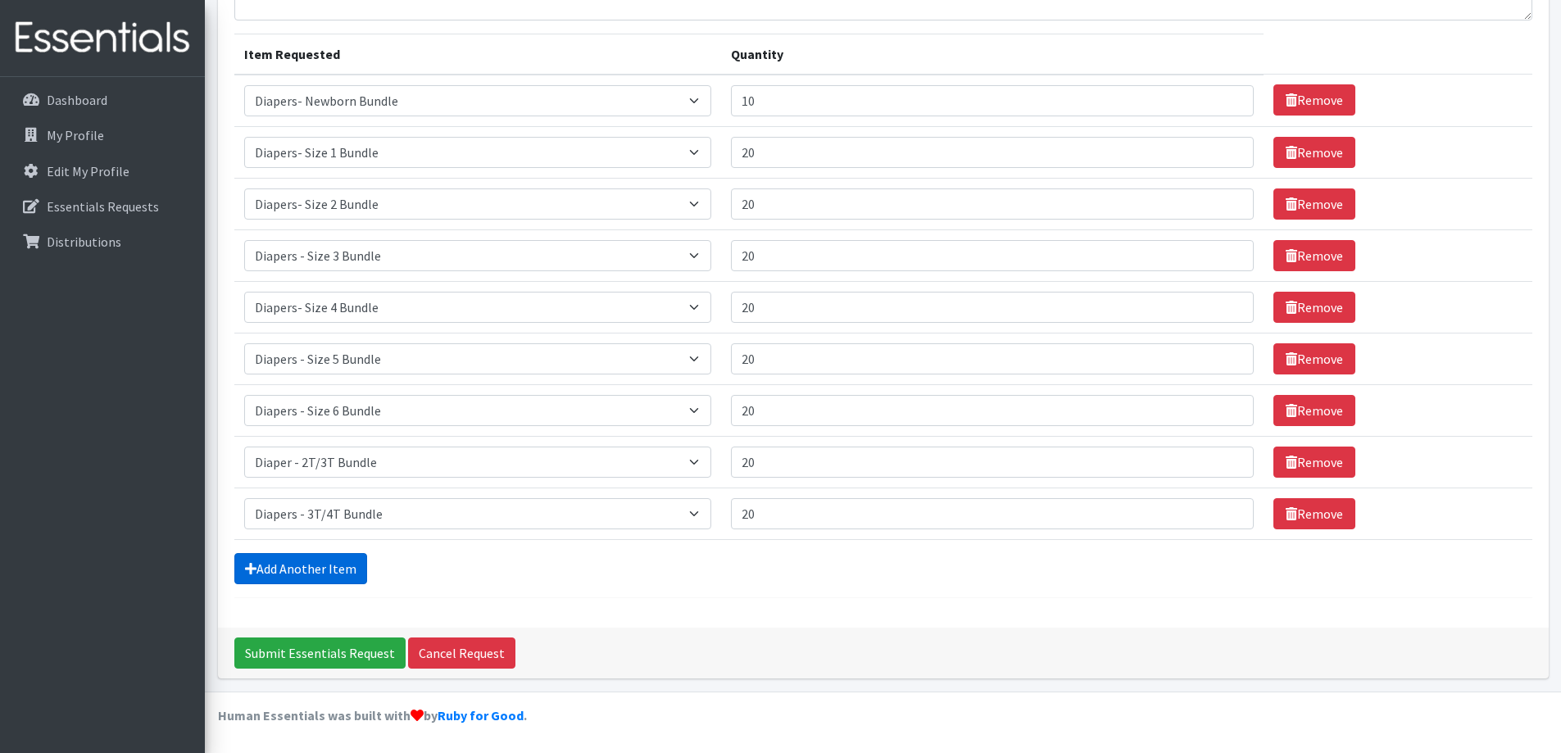
click at [328, 572] on link "Add Another Item" at bounding box center [300, 568] width 133 height 31
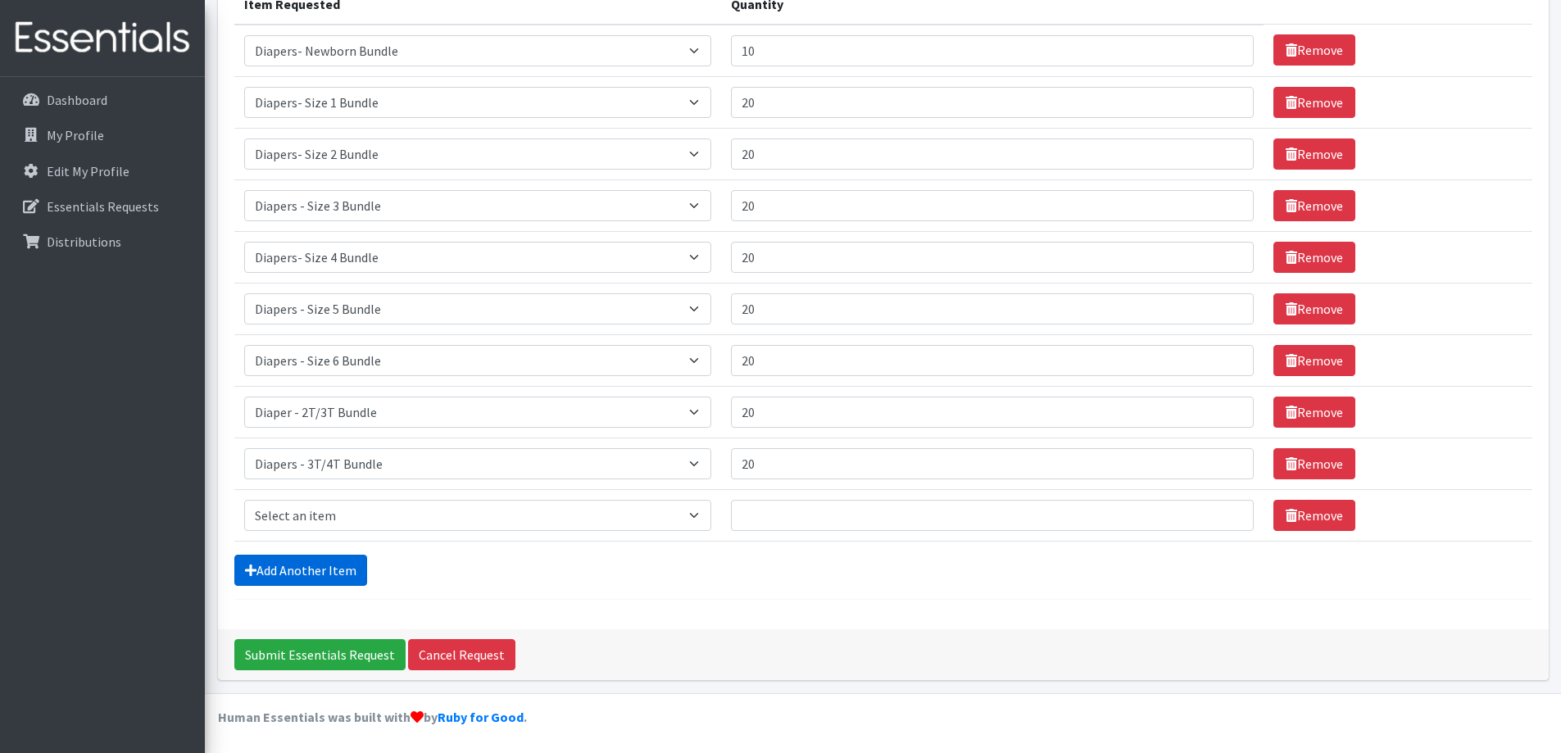
scroll to position [231, 0]
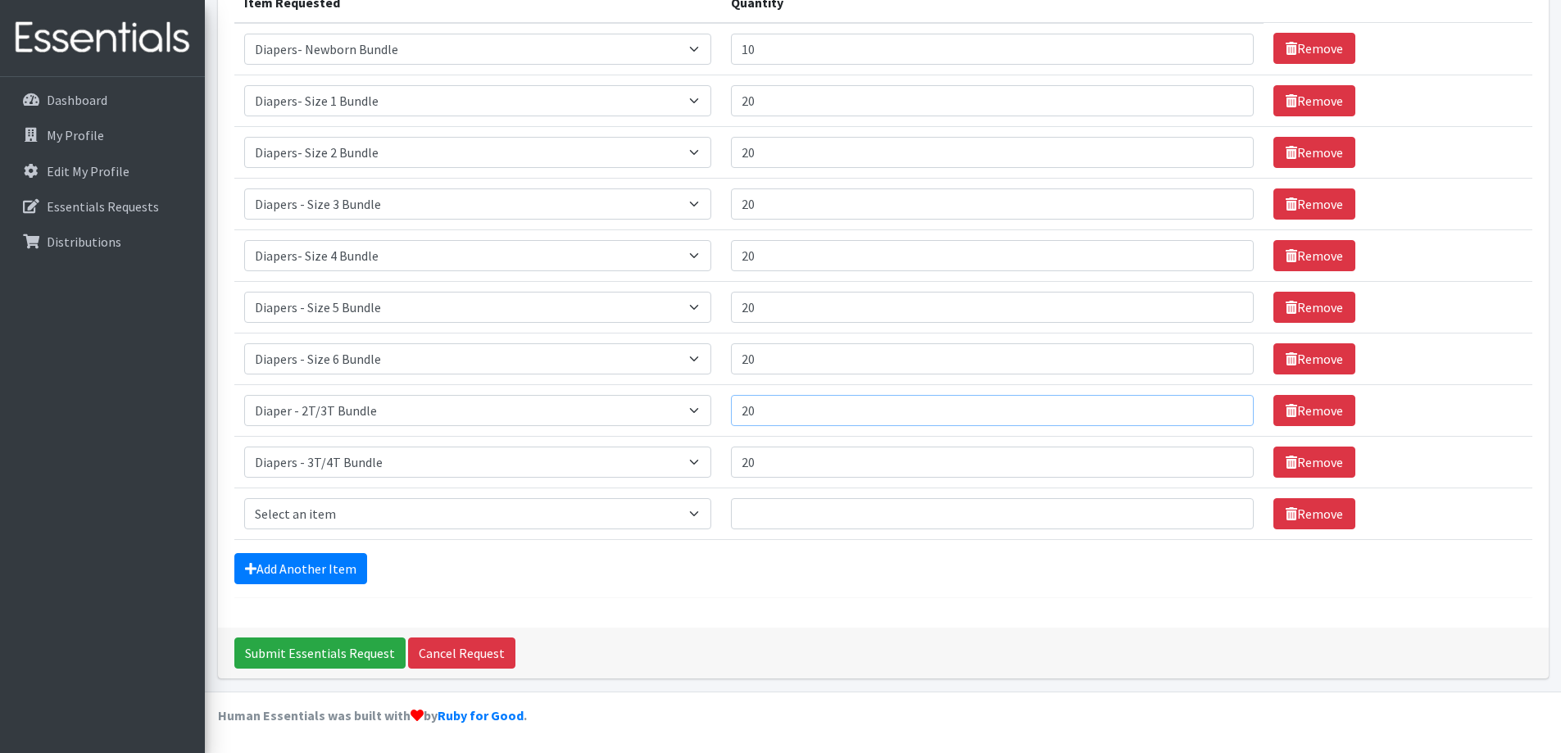
click at [788, 413] on input "20" at bounding box center [993, 410] width 524 height 31
type input "2"
type input "10"
click at [816, 470] on input "20" at bounding box center [993, 462] width 524 height 31
type input "2"
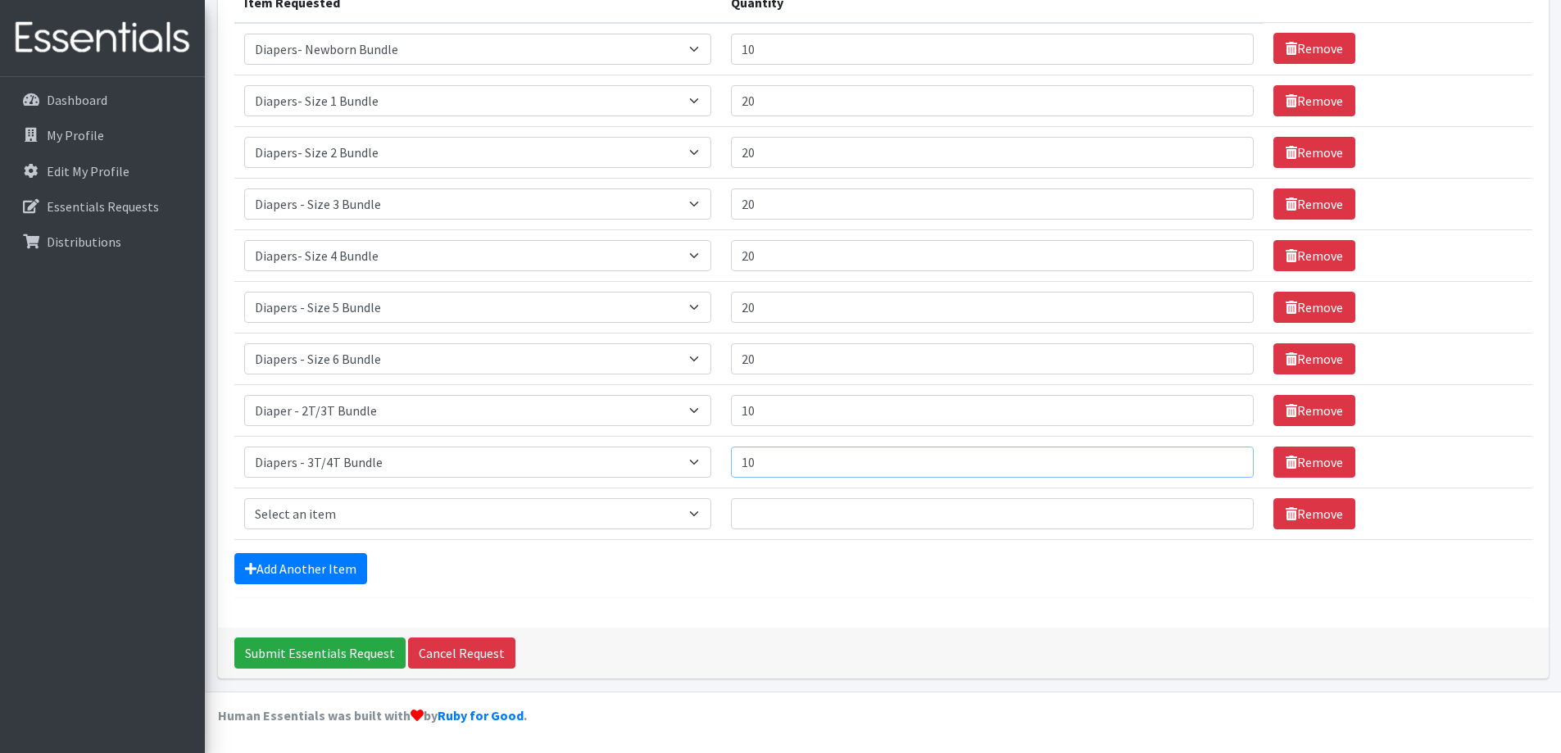
type input "10"
click at [769, 524] on input "Quantity" at bounding box center [993, 513] width 524 height 31
click at [772, 418] on input "10" at bounding box center [993, 410] width 524 height 31
type input "1"
type input "20"
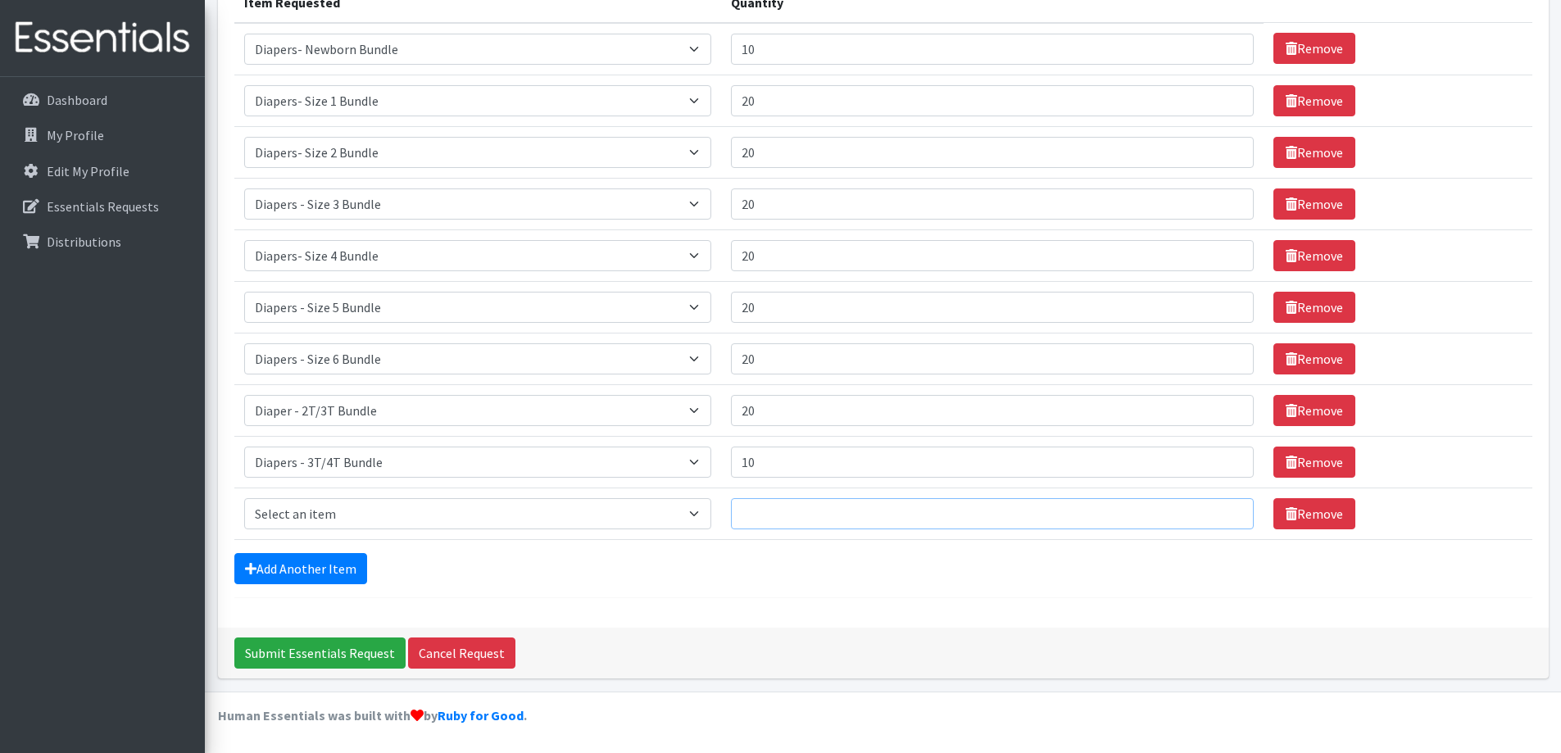
click at [764, 520] on input "Quantity" at bounding box center [993, 513] width 524 height 31
type input "10"
click at [703, 513] on select "Select an item Diaper - 2T/3T Bundle Diapers - 3T/4T Bundle Diapers - 4T/5T Bun…" at bounding box center [477, 513] width 467 height 31
select select "14881"
click at [244, 498] on select "Select an item Diaper - 2T/3T Bundle Diapers - 3T/4T Bundle Diapers - 4T/5T Bun…" at bounding box center [477, 513] width 467 height 31
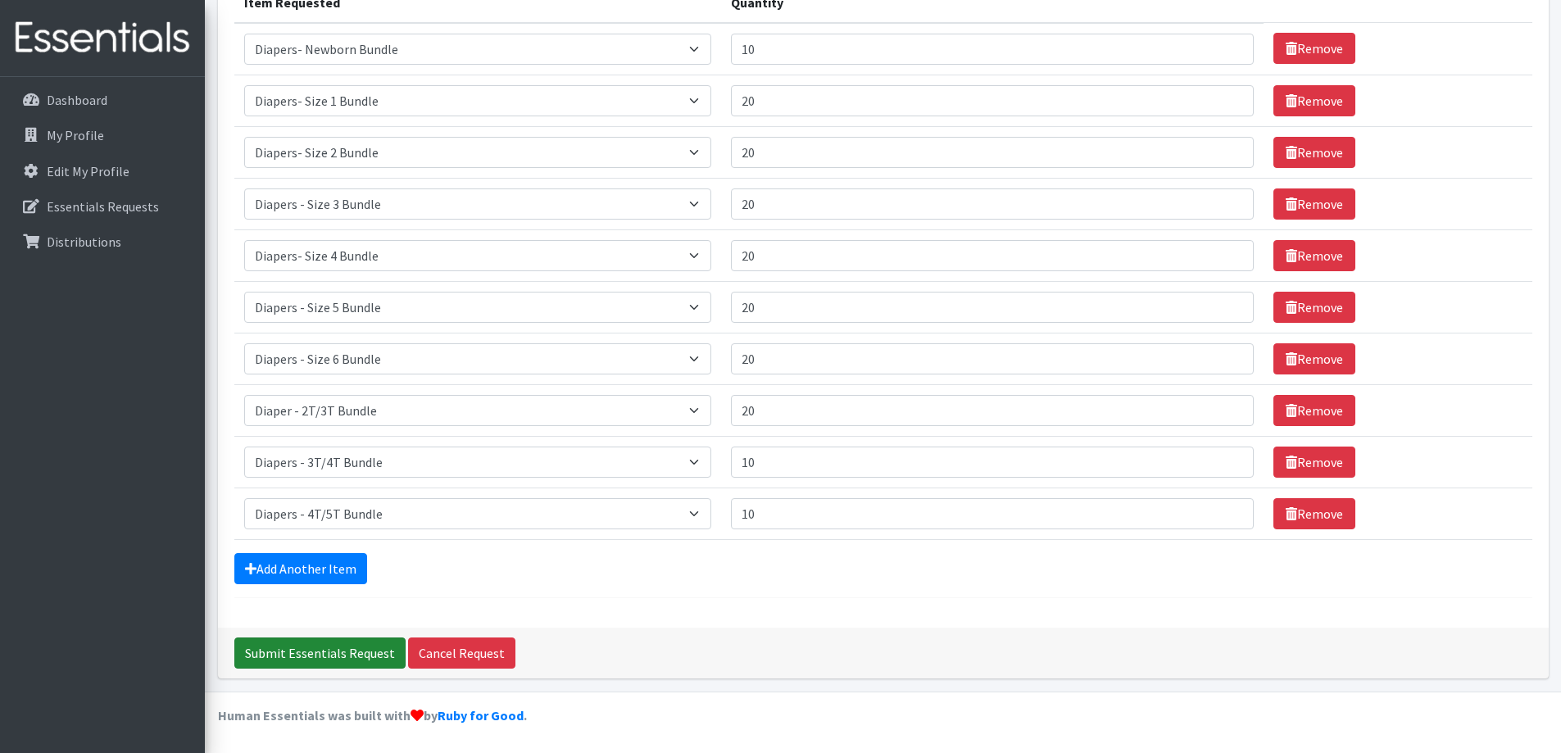
click at [338, 655] on input "Submit Essentials Request" at bounding box center [319, 653] width 171 height 31
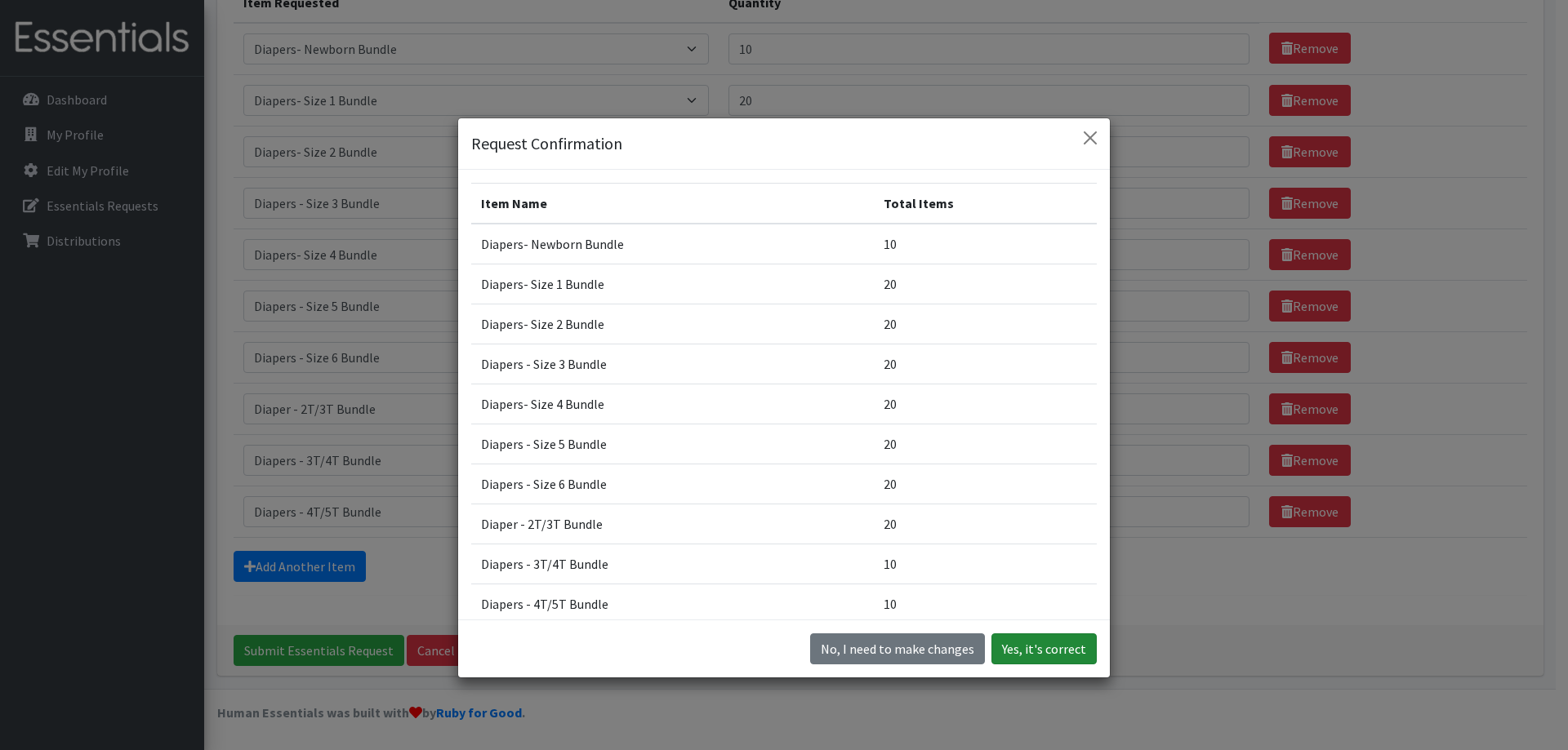
click at [1018, 647] on button "Yes, it's correct" at bounding box center [1044, 648] width 106 height 31
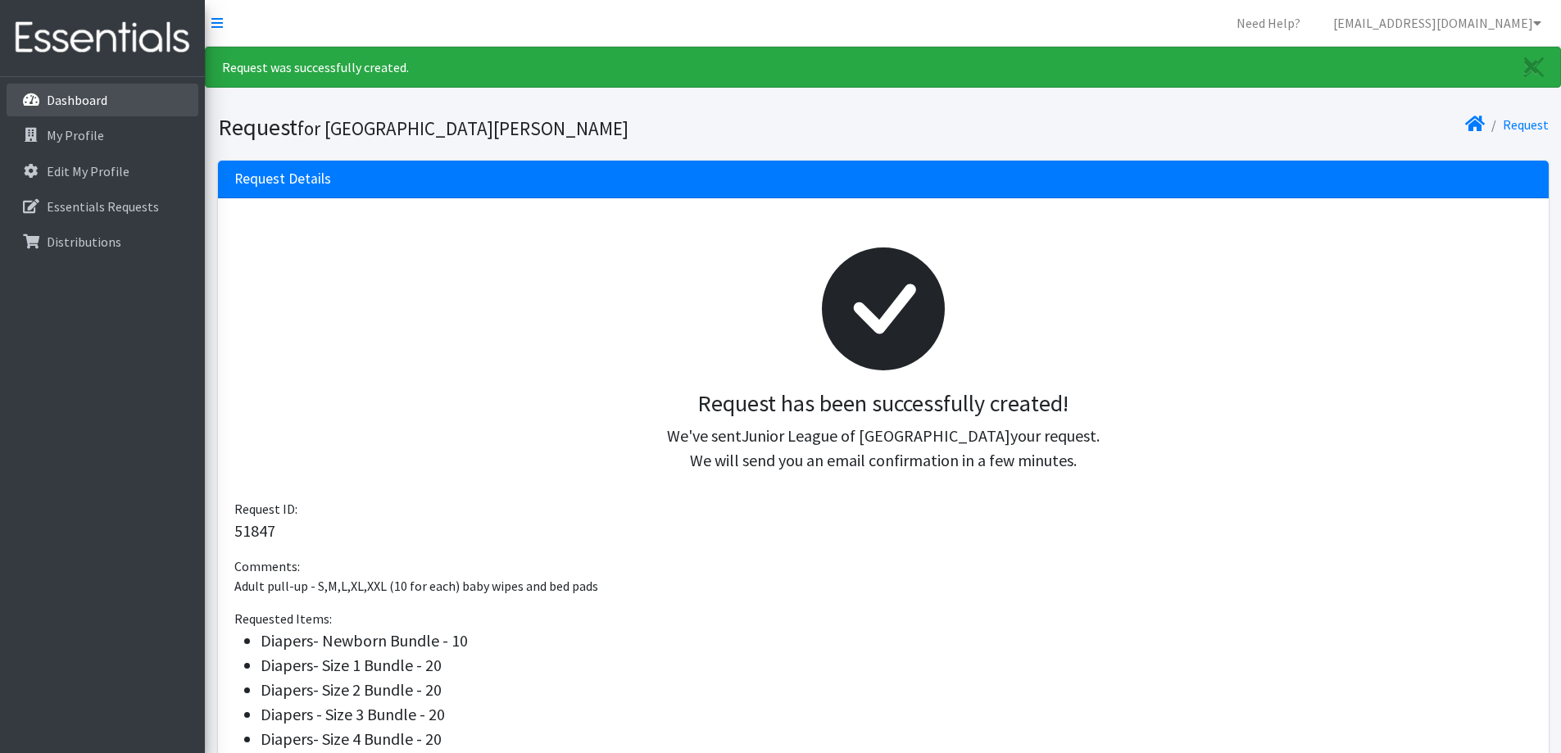
click at [102, 98] on p "Dashboard" at bounding box center [77, 100] width 61 height 16
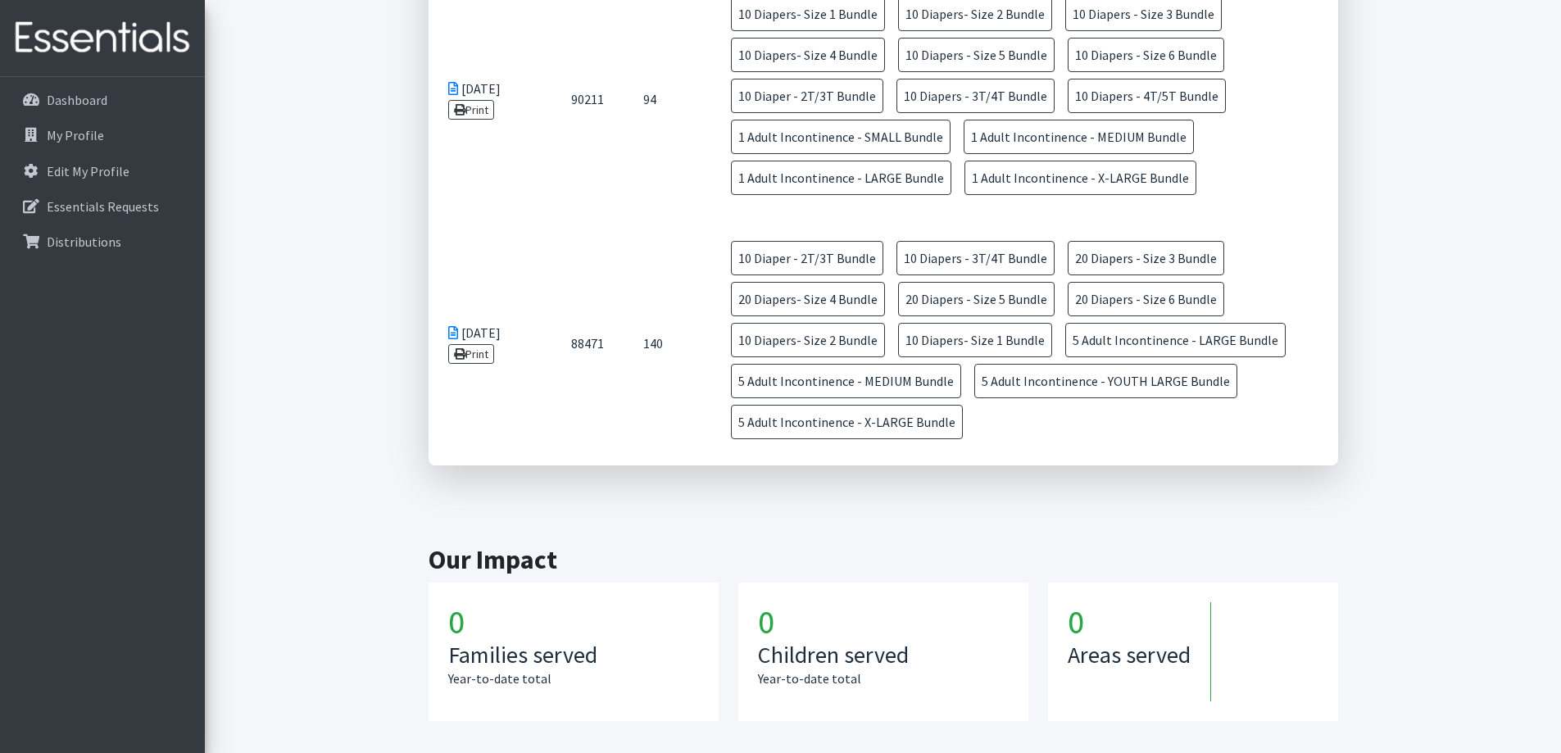
scroll to position [1829, 0]
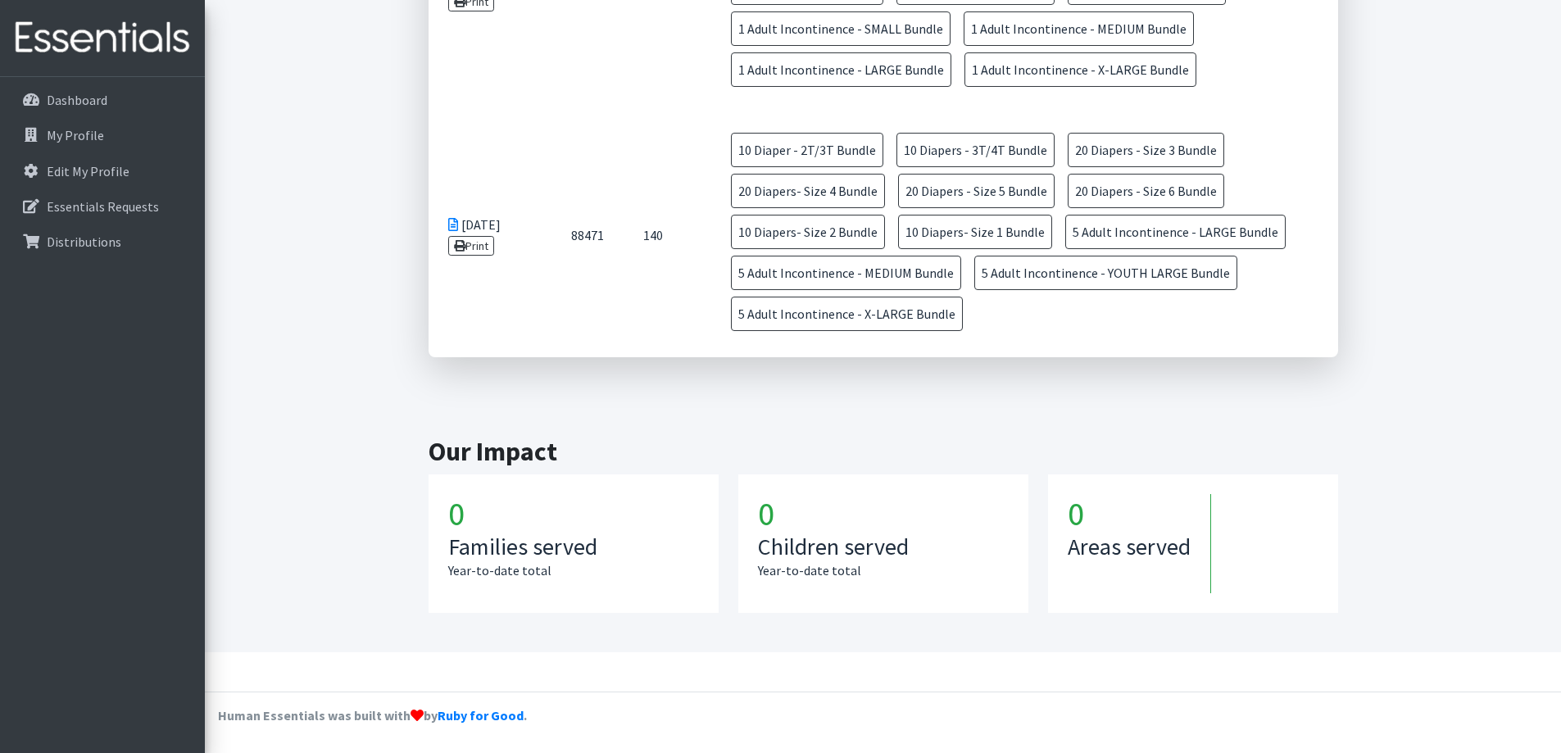
click at [498, 519] on h1 "0" at bounding box center [573, 513] width 251 height 39
click at [444, 514] on article "0 Families served Year-to-date total" at bounding box center [574, 544] width 290 height 139
click at [447, 514] on article "0 Families served Year-to-date total" at bounding box center [574, 544] width 290 height 139
click at [449, 514] on h1 "0" at bounding box center [573, 513] width 251 height 39
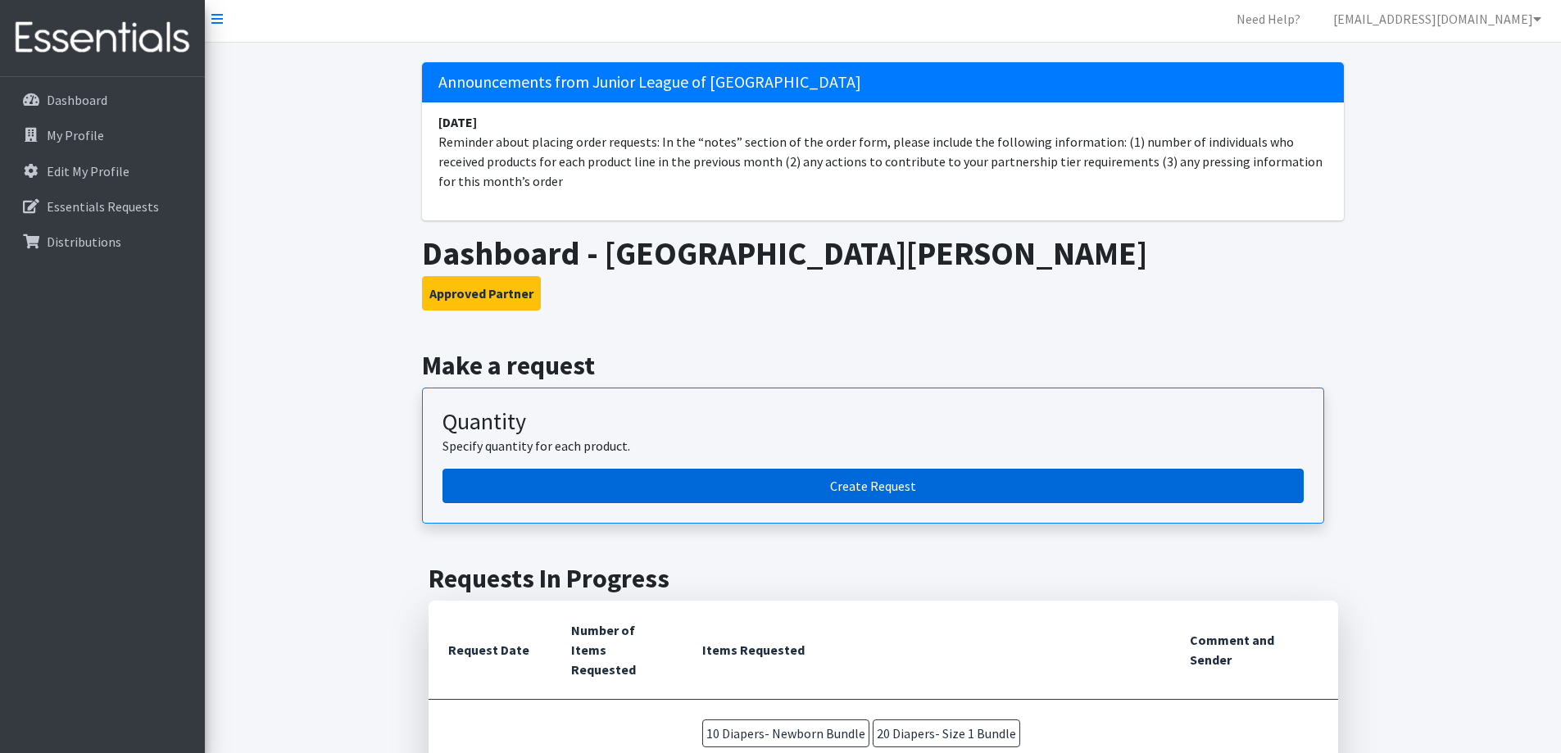
scroll to position [0, 0]
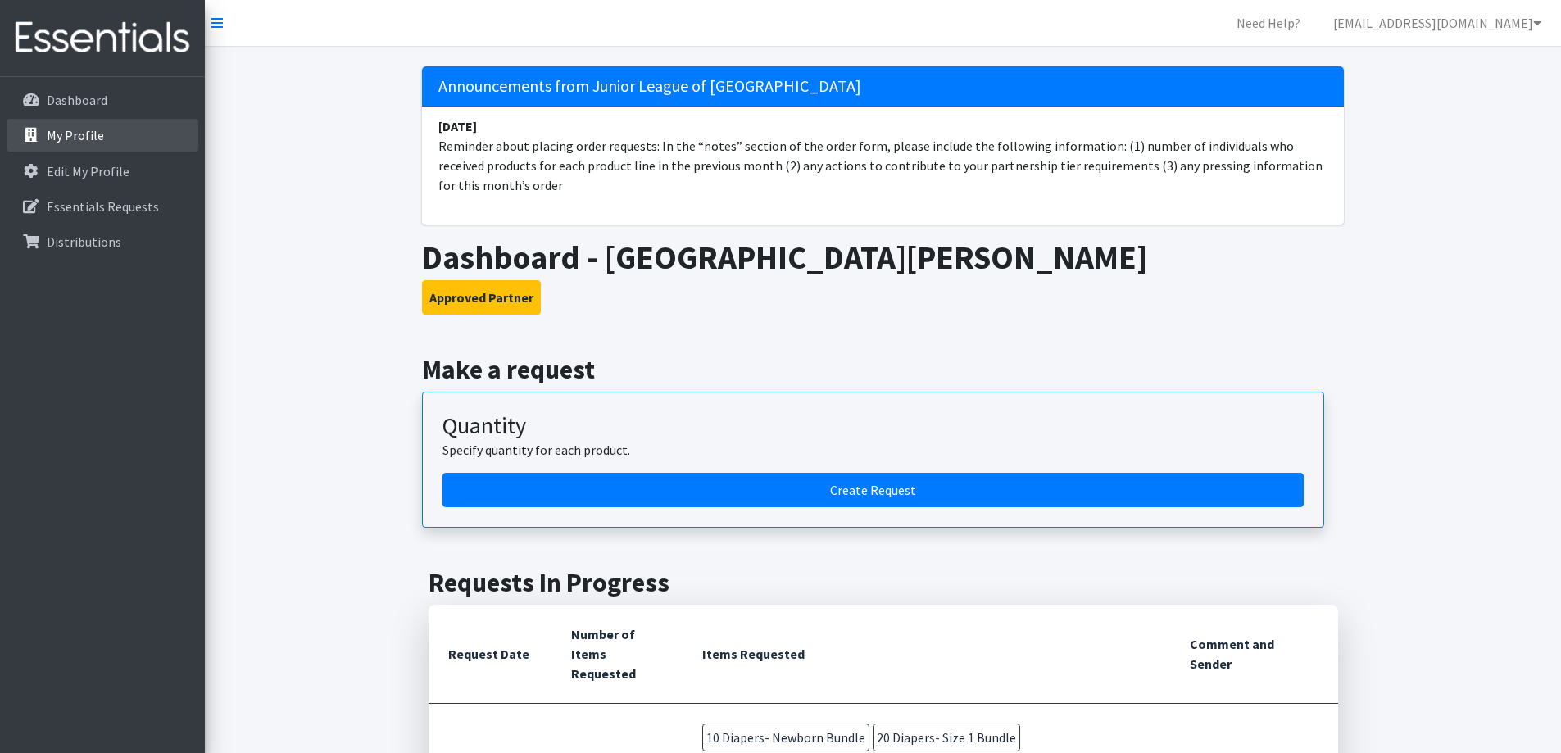
click at [81, 136] on p "My Profile" at bounding box center [75, 135] width 57 height 16
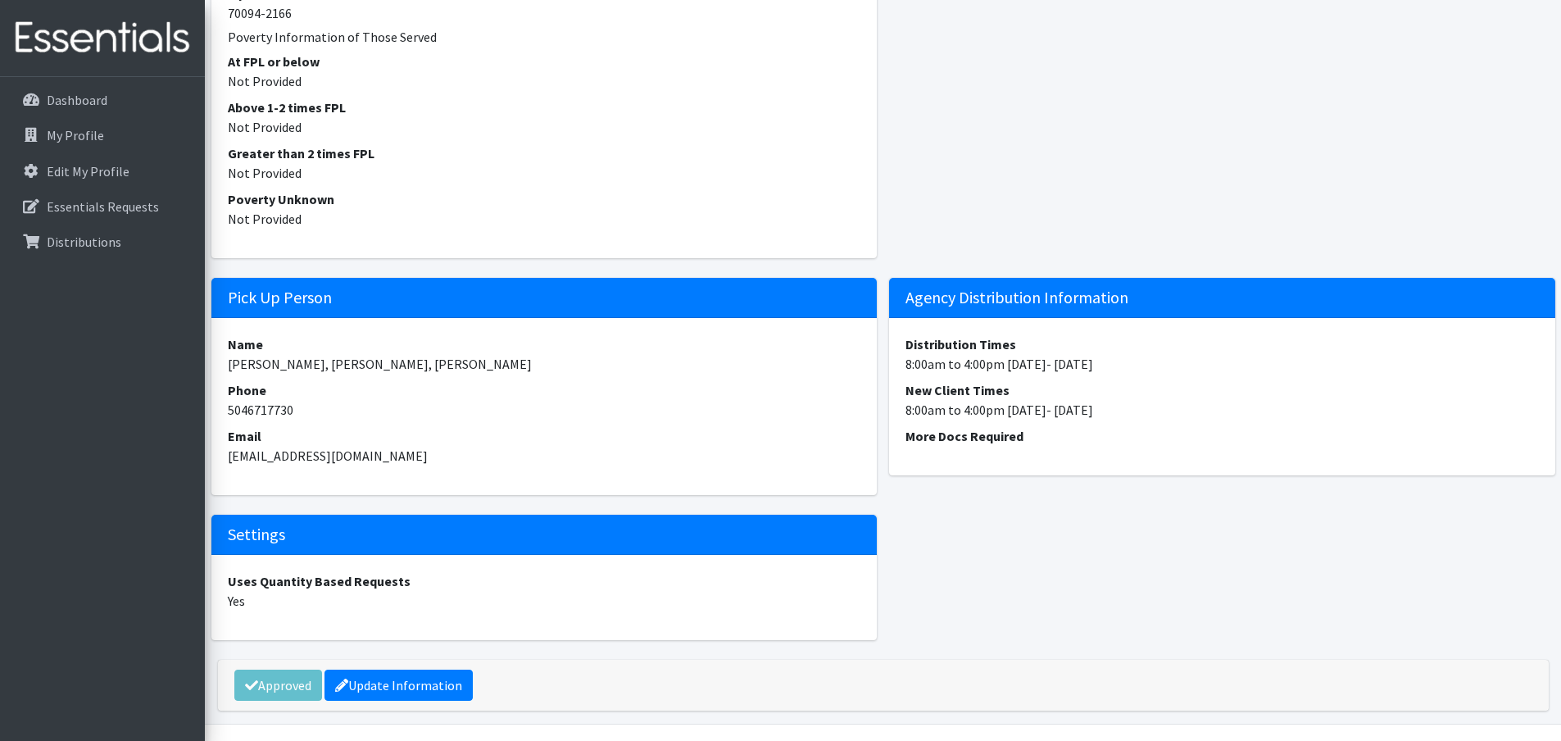
scroll to position [2201, 0]
